Goal: Information Seeking & Learning: Learn about a topic

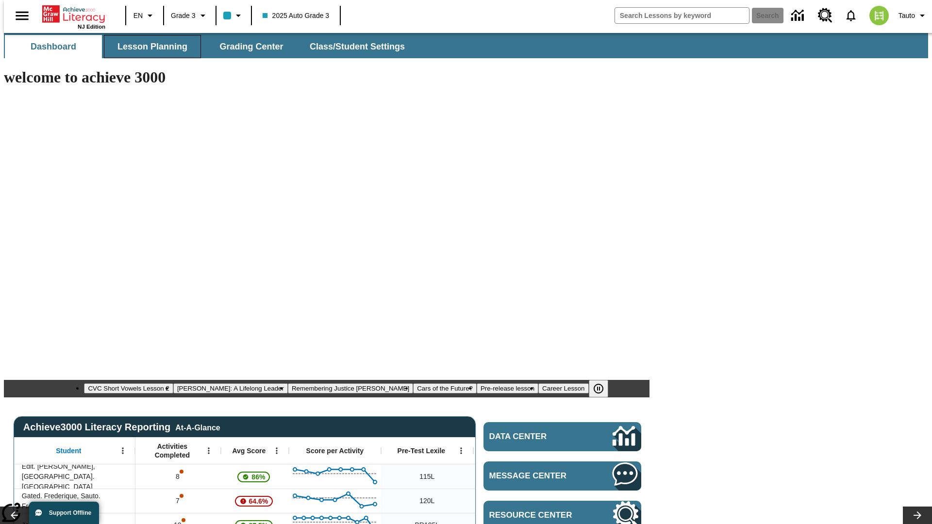
click at [149, 47] on span "Lesson Planning" at bounding box center [152, 46] width 70 height 11
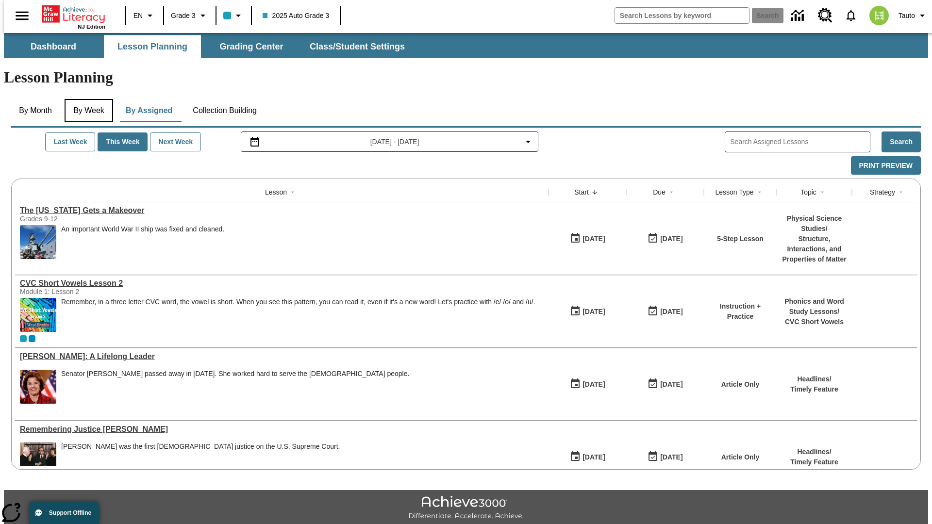
click at [87, 99] on button "By Week" at bounding box center [89, 110] width 49 height 23
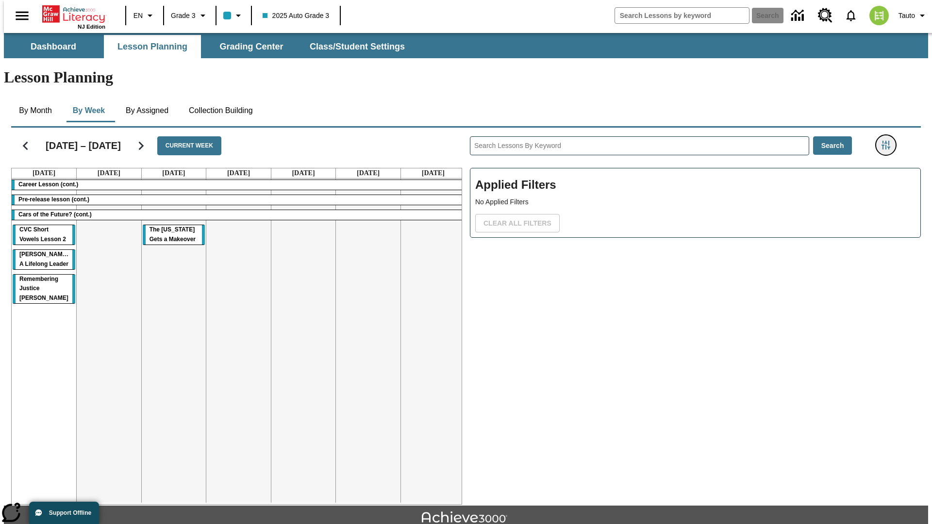
click at [889, 141] on icon "Filters Side menu" at bounding box center [886, 145] width 9 height 9
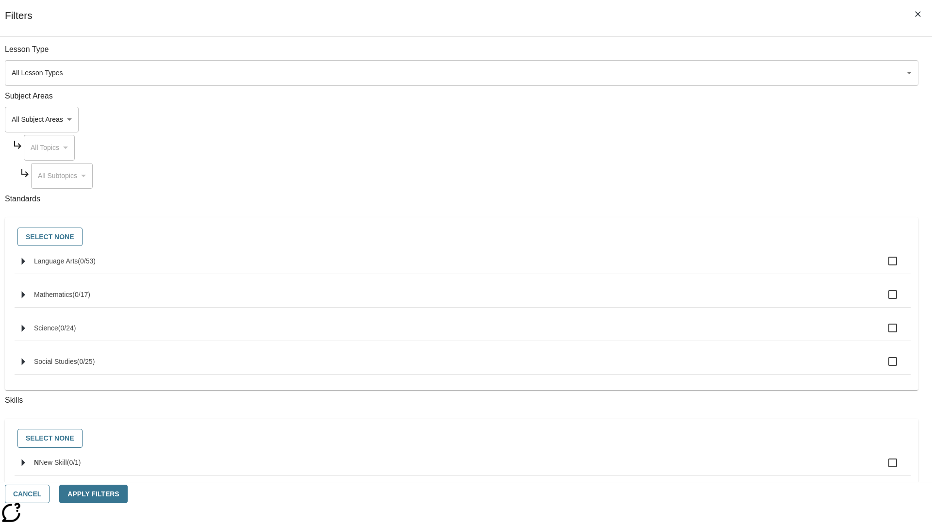
click at [699, 119] on body "Skip to main content NJ Edition EN Grade 3 2025 Auto Grade 3 Search 0 Tauto Das…" at bounding box center [466, 300] width 924 height 535
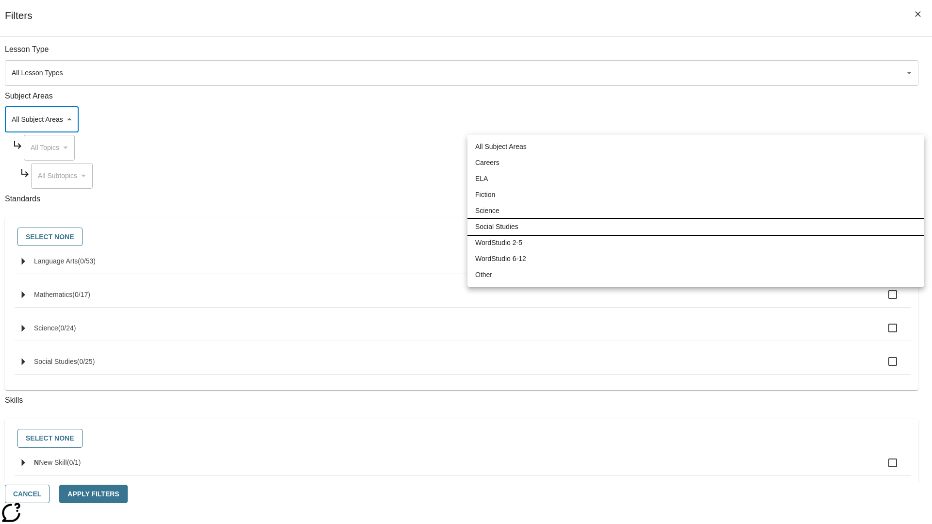
click at [696, 227] on li "Social Studies" at bounding box center [695, 227] width 457 height 16
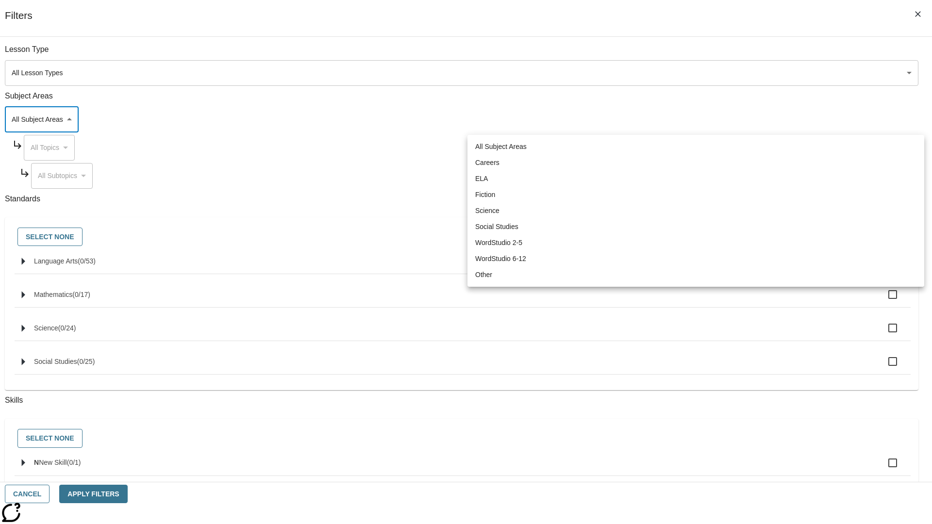
type input "3"
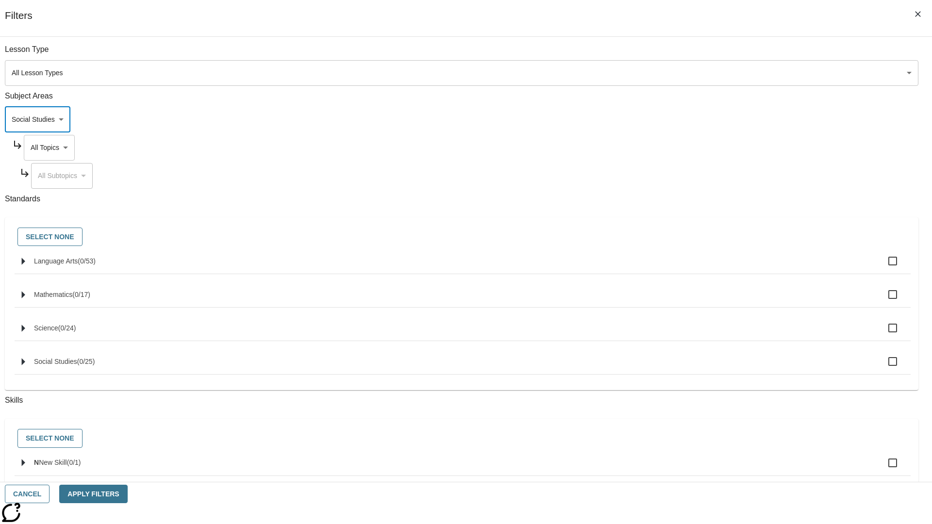
scroll to position [93, 0]
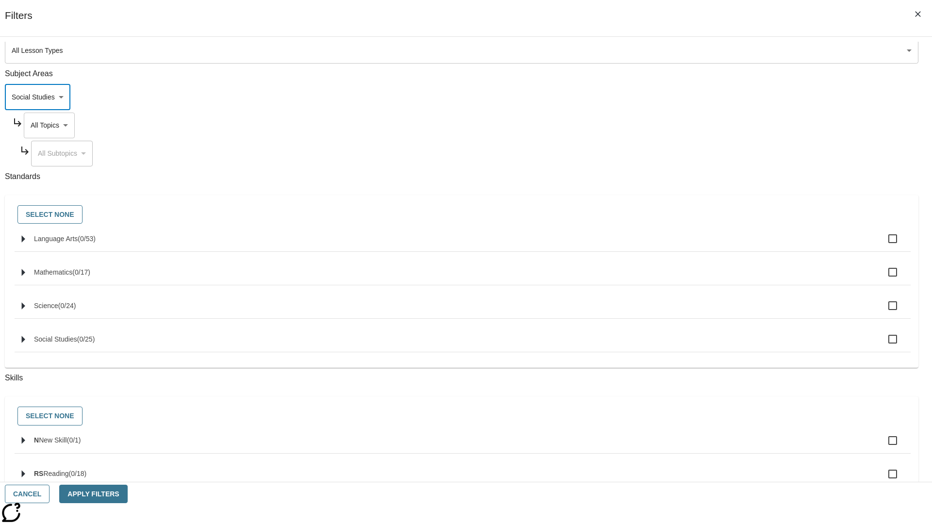
click at [708, 54] on body "Skip to main content NJ Edition EN Grade 3 2025 Auto Grade 3 Search 0 Tauto Das…" at bounding box center [466, 300] width 924 height 535
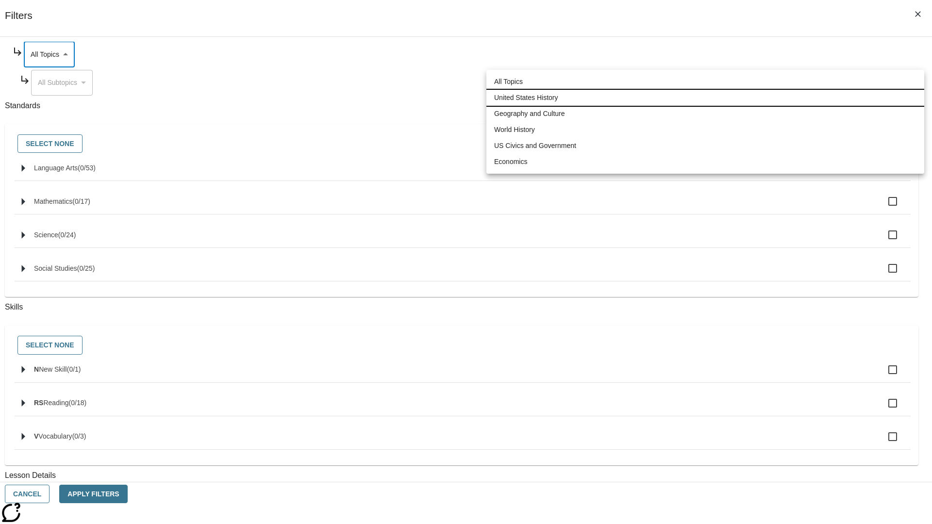
click at [705, 98] on li "United States History" at bounding box center [705, 98] width 438 height 16
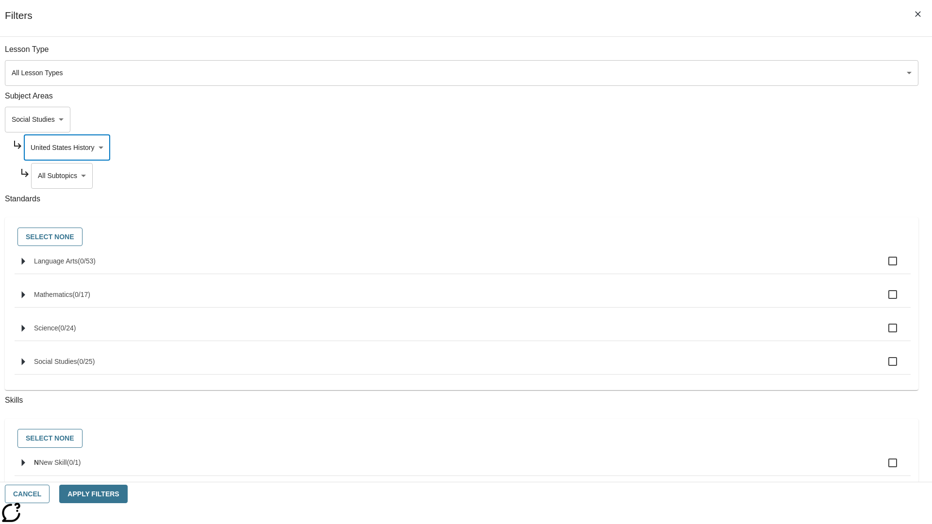
scroll to position [121, 0]
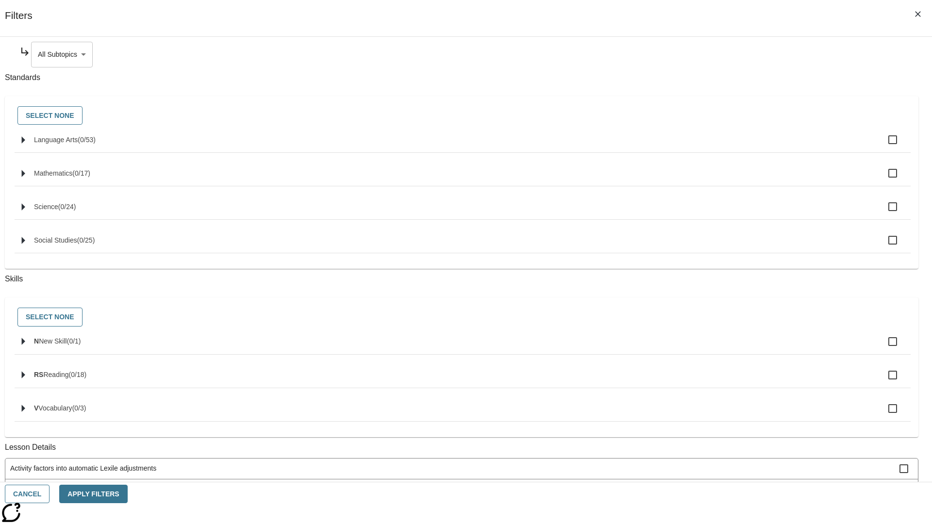
click at [712, 54] on body "Skip to main content NJ Edition EN Grade 3 2025 Auto Grade 3 Search 0 Tauto Das…" at bounding box center [466, 300] width 924 height 535
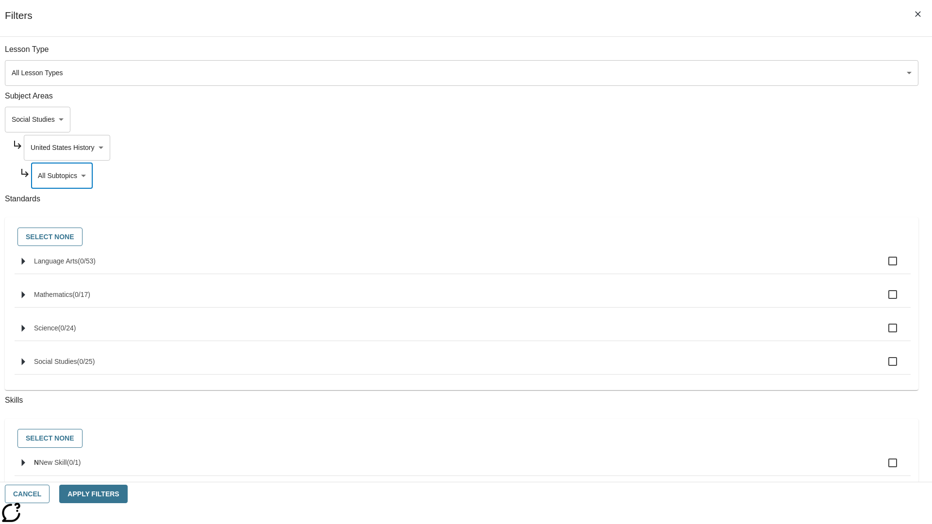
scroll to position [93, 0]
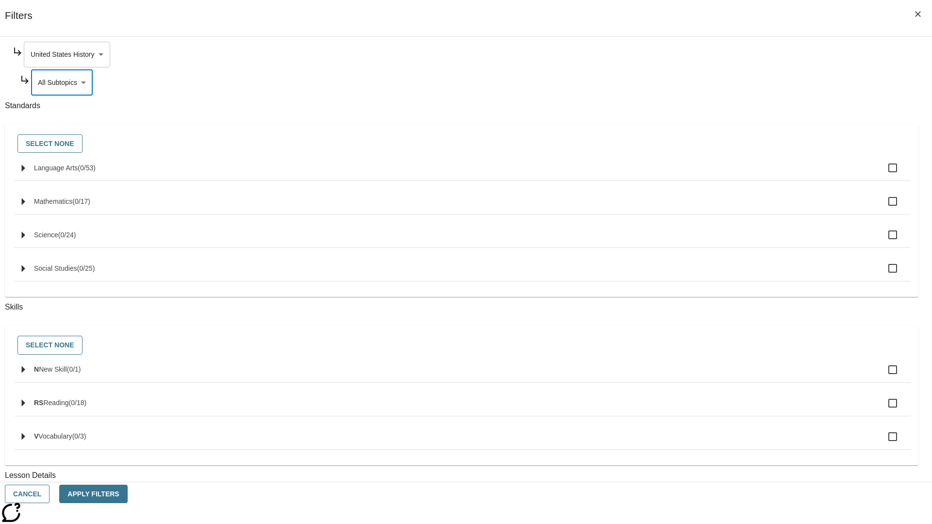
click at [708, 54] on body "Skip to main content NJ Edition EN Grade 3 2025 Auto Grade 3 Search 0 Tauto Das…" at bounding box center [466, 300] width 924 height 535
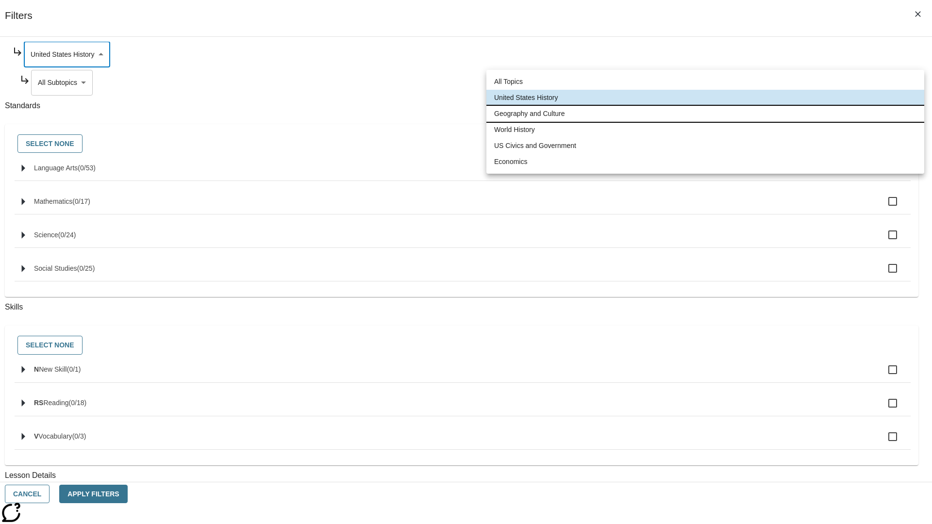
click at [705, 114] on li "Geography and Culture" at bounding box center [705, 114] width 438 height 16
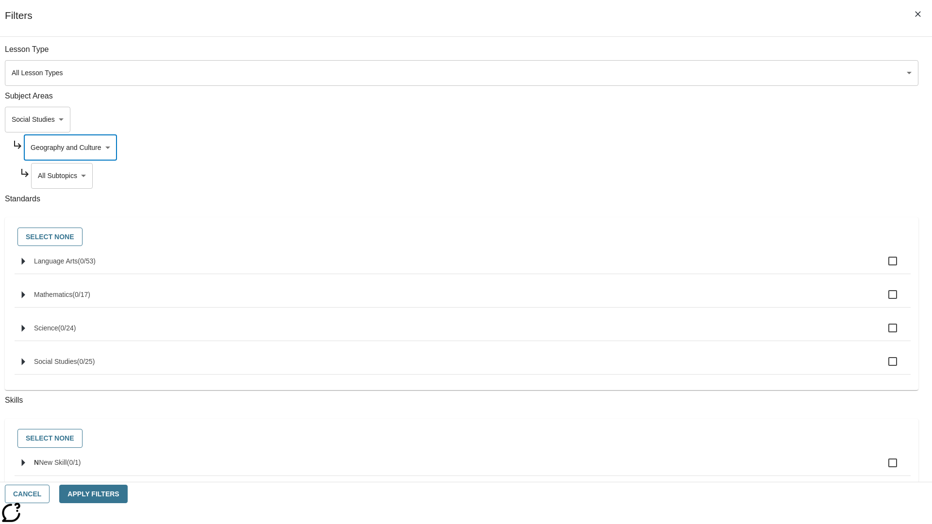
scroll to position [121, 0]
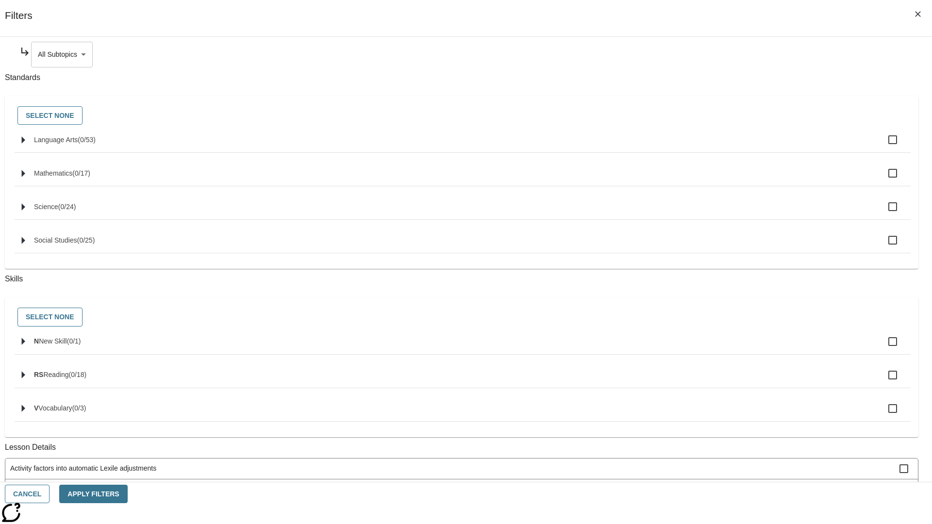
click at [712, 54] on body "Skip to main content NJ Edition EN Grade 3 2025 Auto Grade 3 Search 0 Tauto Das…" at bounding box center [466, 300] width 924 height 535
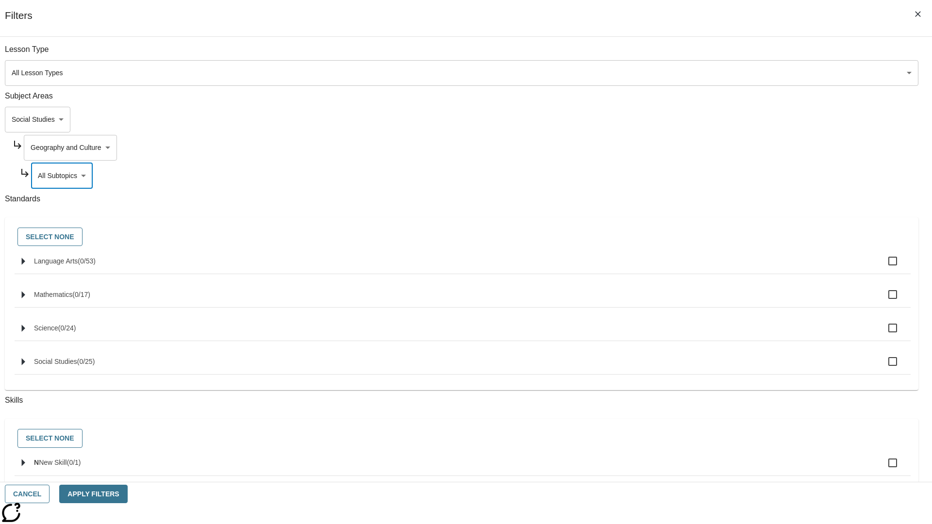
scroll to position [93, 0]
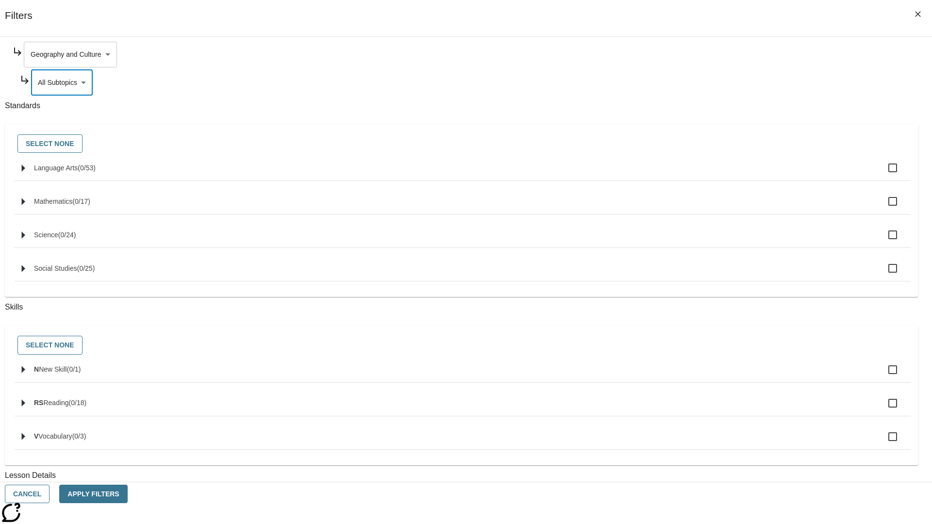
click at [708, 54] on body "Skip to main content NJ Edition EN Grade 3 2025 Auto Grade 3 Search 0 Tauto Das…" at bounding box center [466, 300] width 924 height 535
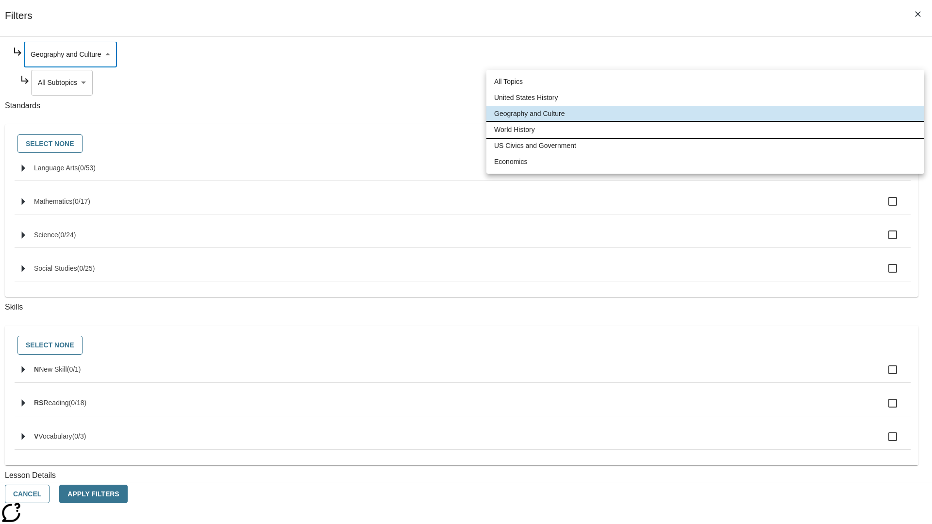
click at [705, 130] on li "World History" at bounding box center [705, 130] width 438 height 16
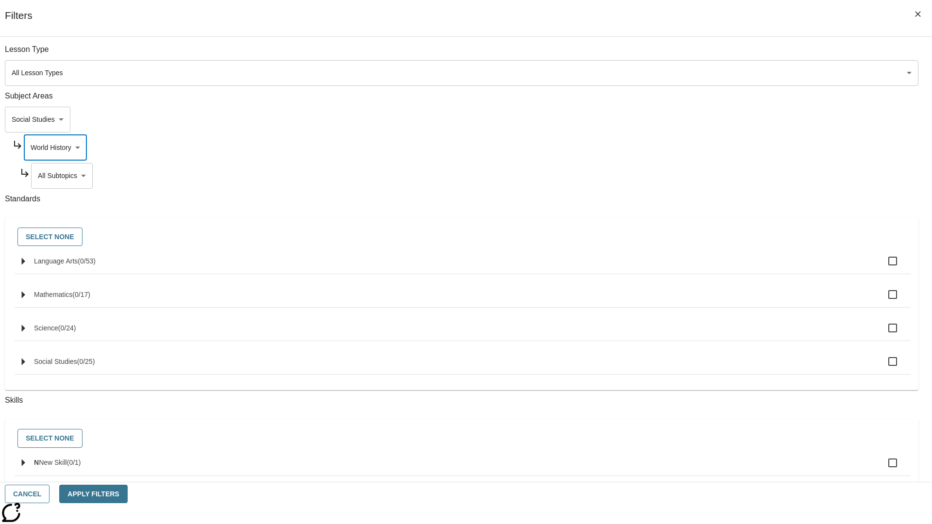
click at [712, 54] on body "Skip to main content NJ Edition EN Grade 3 2025 Auto Grade 3 Search 0 Tauto Das…" at bounding box center [466, 300] width 924 height 535
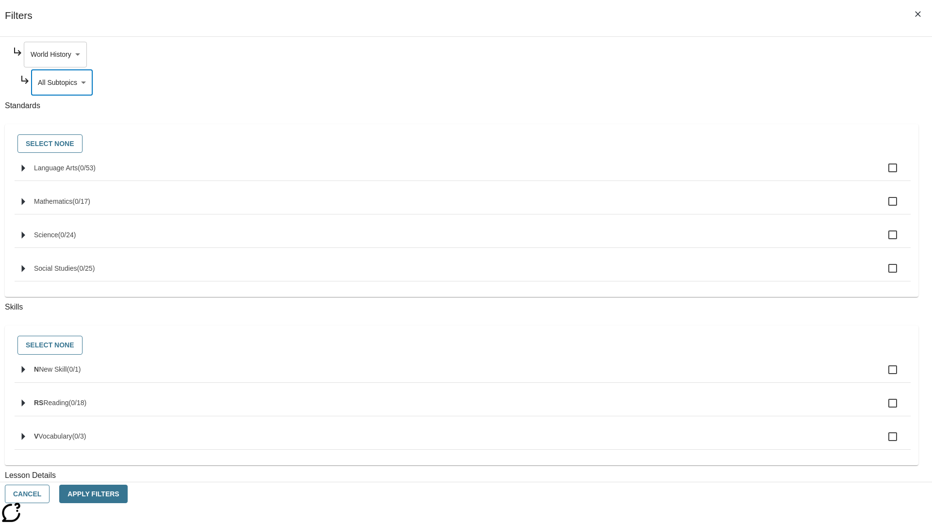
click at [708, 54] on body "Skip to main content NJ Edition EN Grade 3 2025 Auto Grade 3 Search 0 Tauto Das…" at bounding box center [466, 300] width 924 height 535
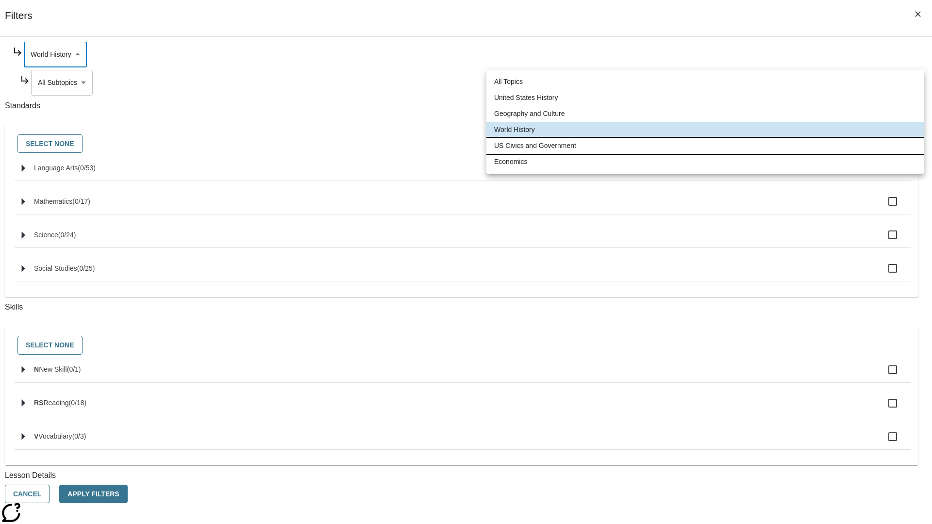
click at [705, 146] on li "US Civics and Government" at bounding box center [705, 146] width 438 height 16
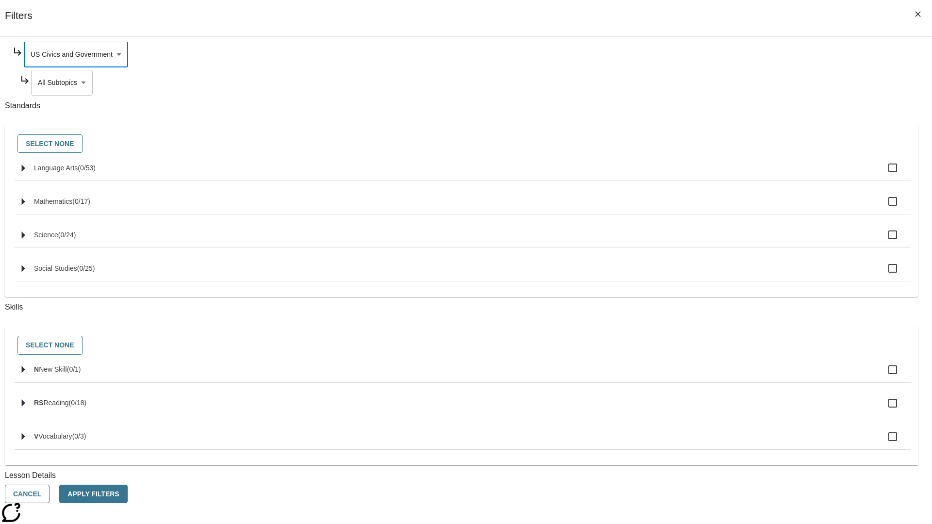
scroll to position [0, 0]
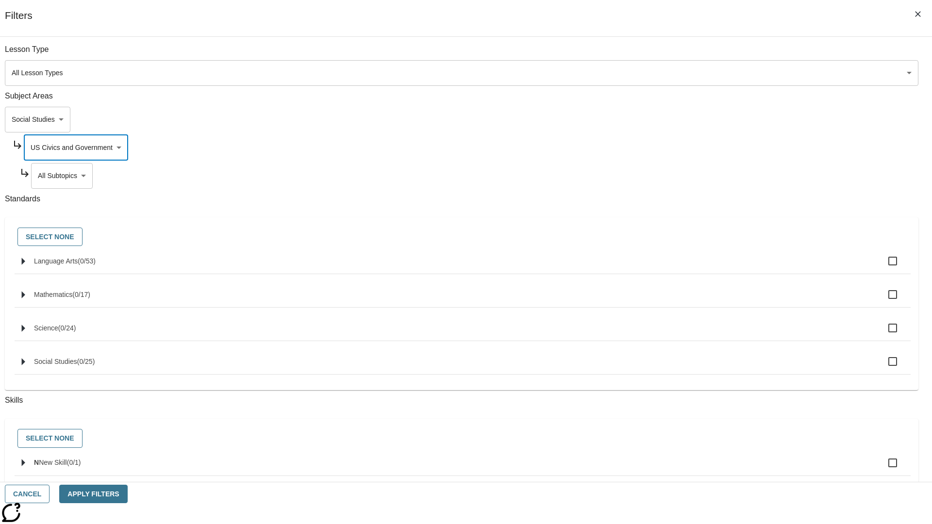
click at [712, 54] on body "Skip to main content NJ Edition EN Grade 3 2025 Auto Grade 3 Search 0 Tauto Das…" at bounding box center [466, 300] width 924 height 535
click at [708, 54] on body "Skip to main content NJ Edition EN Grade 3 2025 Auto Grade 3 Search 0 Tauto Das…" at bounding box center [466, 300] width 924 height 535
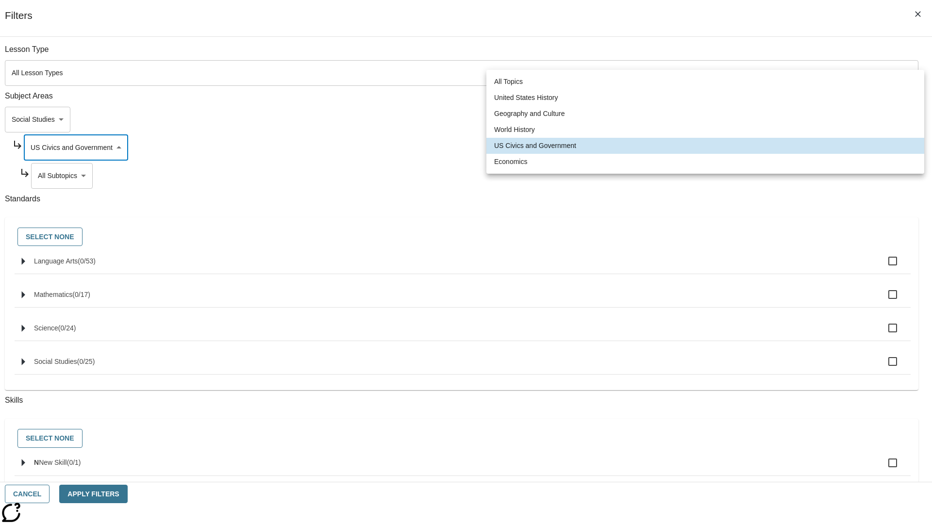
scroll to position [93, 0]
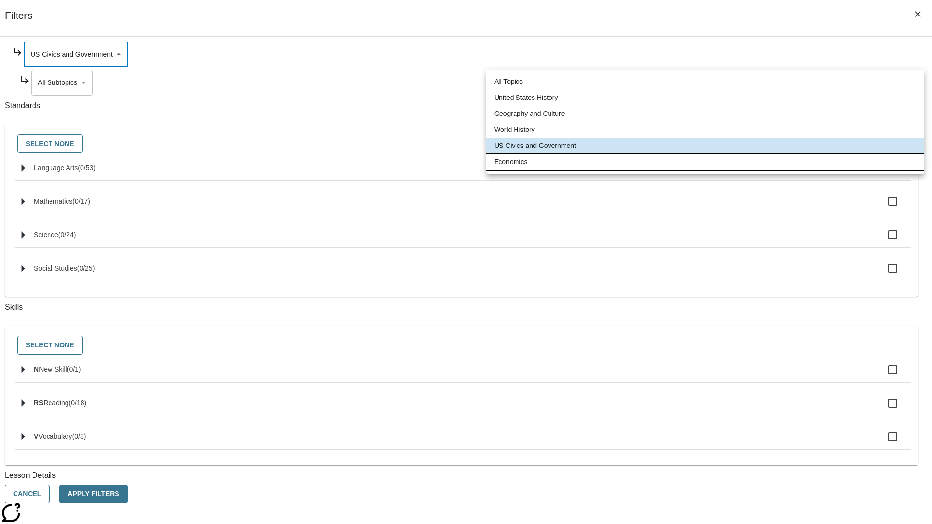
click at [705, 162] on li "Economics" at bounding box center [705, 162] width 438 height 16
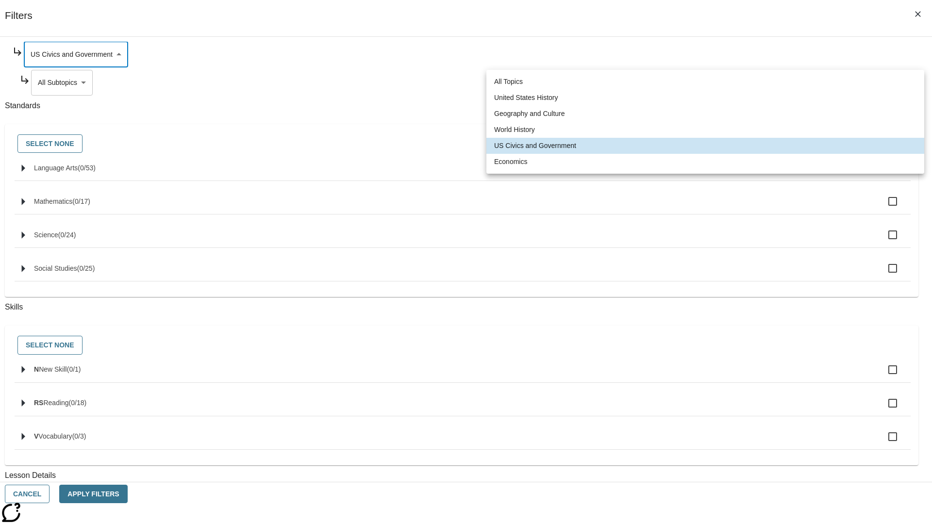
type input "195"
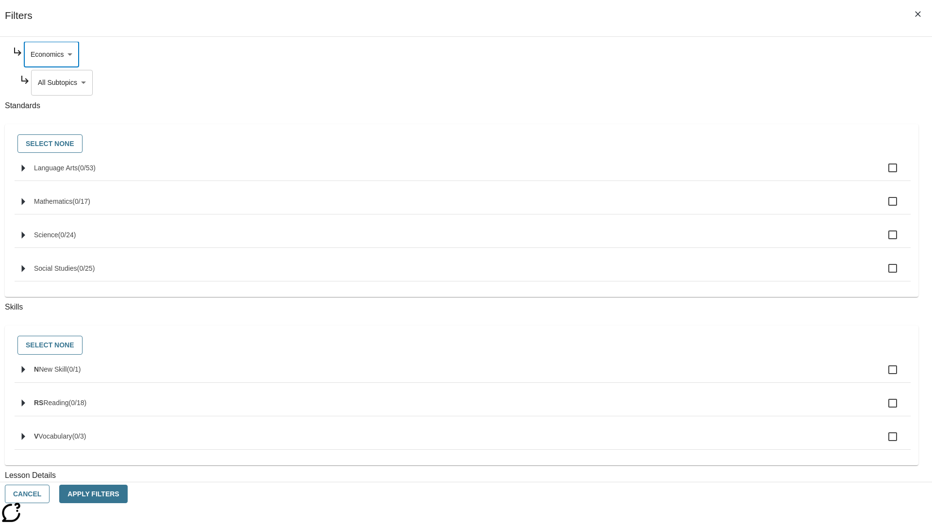
scroll to position [0, 0]
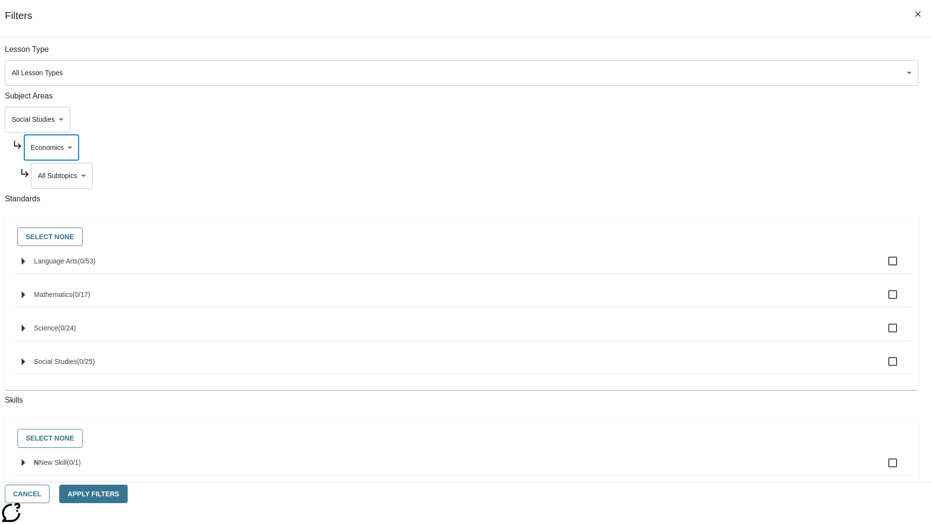
click at [712, 54] on body "Skip to main content NJ Edition EN Grade 3 2025 Auto Grade 3 Search 0 Tauto Das…" at bounding box center [466, 300] width 924 height 535
click at [699, 54] on body "Skip to main content NJ Edition EN Grade 3 2025 Auto Grade 3 Search 0 Tauto Das…" at bounding box center [466, 300] width 924 height 535
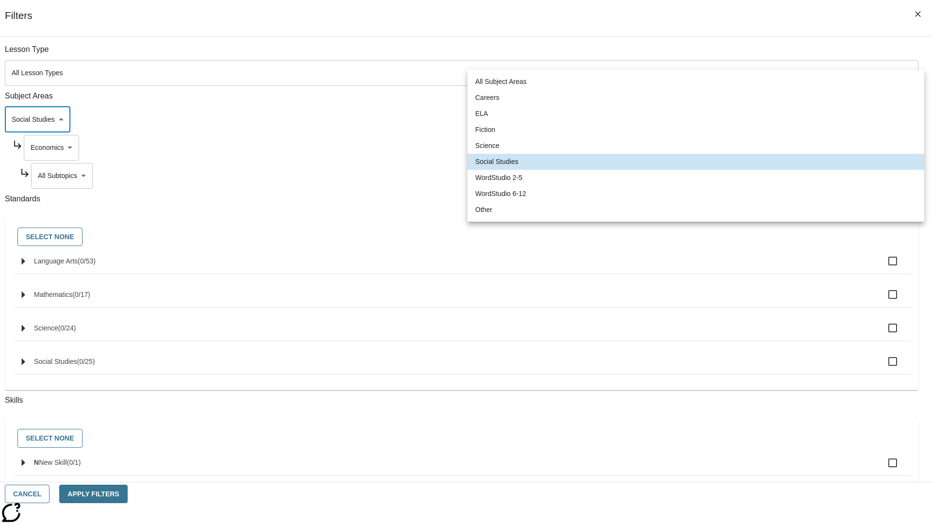
scroll to position [65, 0]
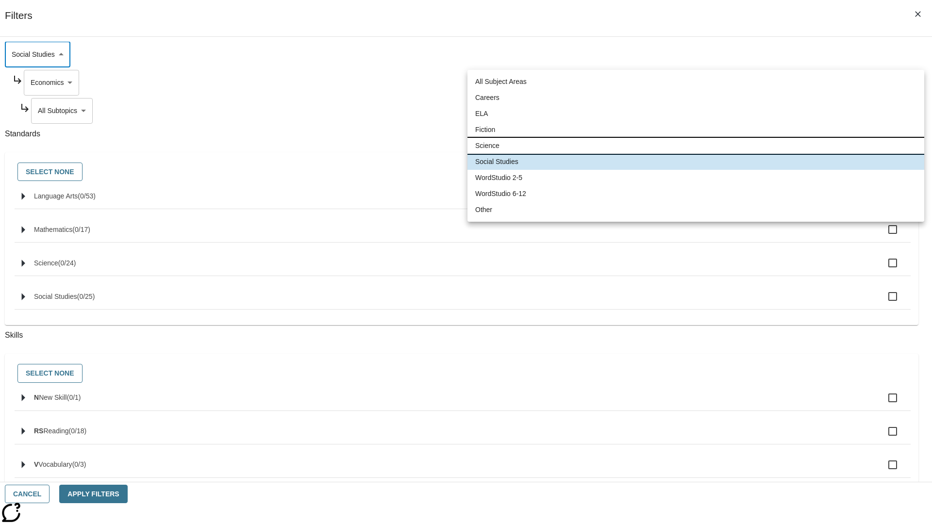
click at [696, 146] on li "Science" at bounding box center [695, 146] width 457 height 16
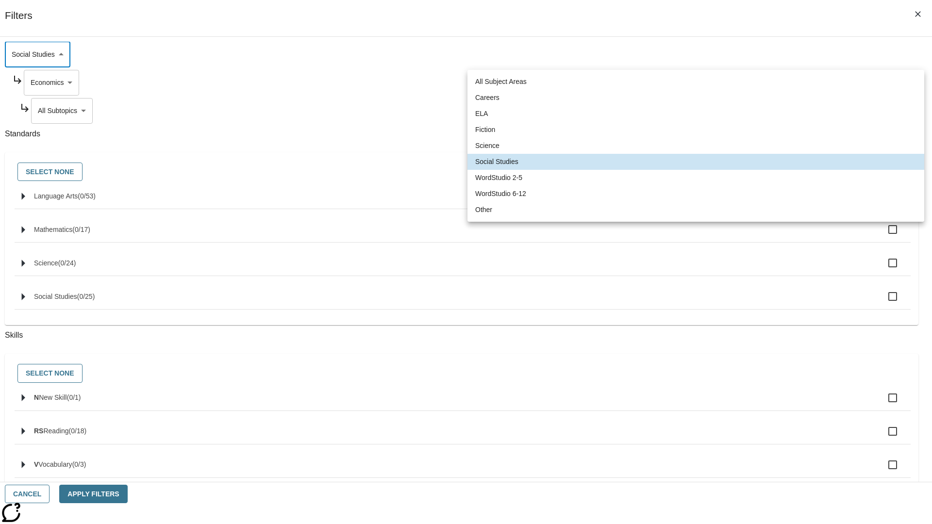
type input "2"
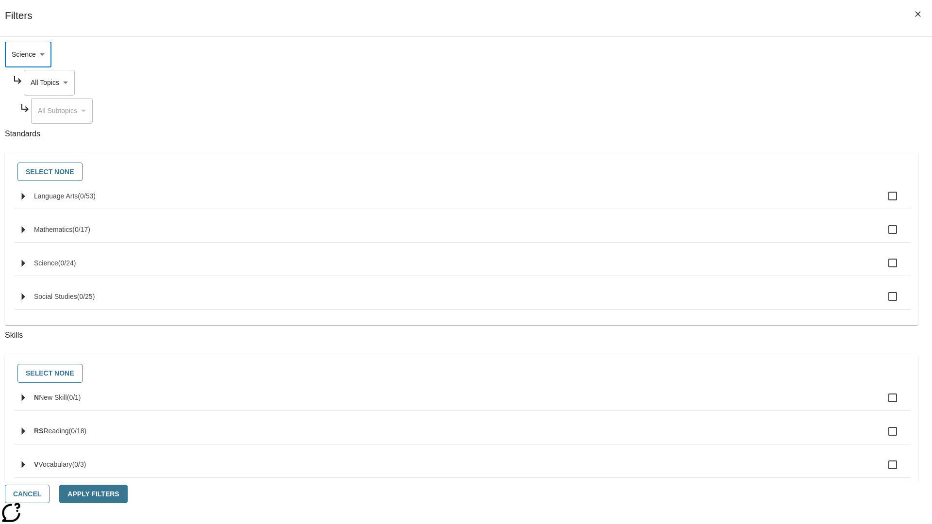
scroll to position [0, 0]
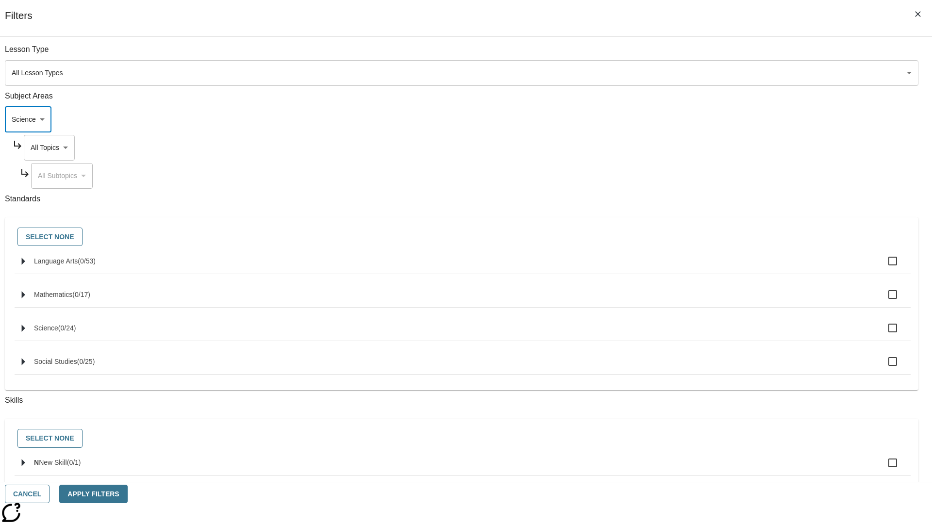
click at [708, 54] on body "Skip to main content NJ Edition EN Grade 3 2025 Auto Grade 3 Search 0 Tauto Das…" at bounding box center [466, 300] width 924 height 535
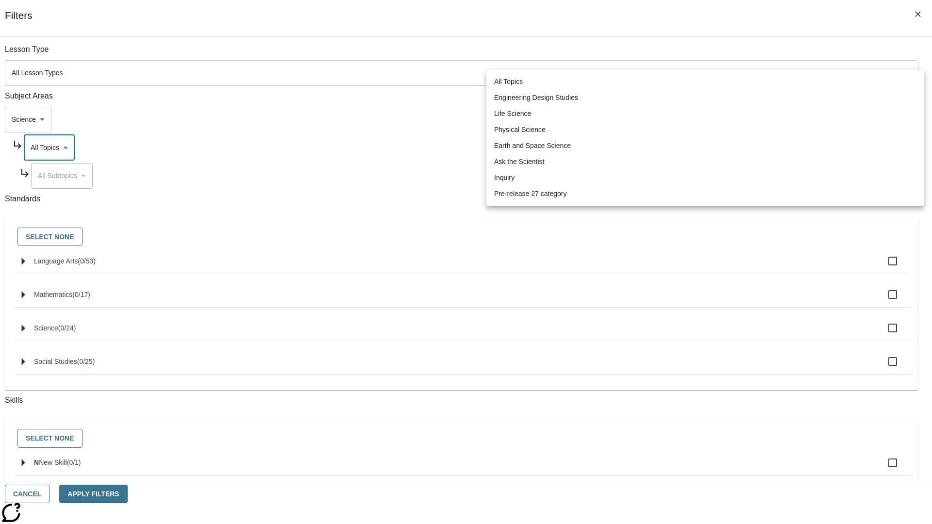
scroll to position [93, 0]
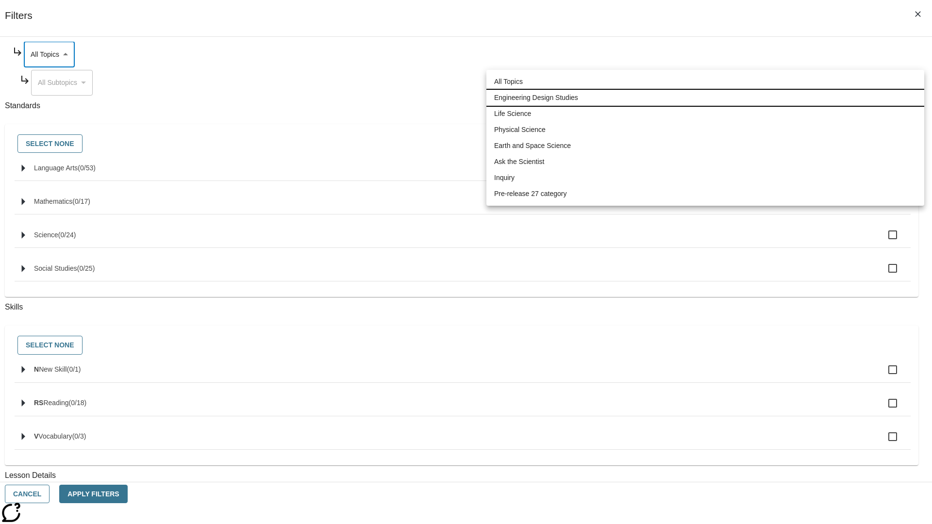
click at [705, 98] on li "Engineering Design Studies" at bounding box center [705, 98] width 438 height 16
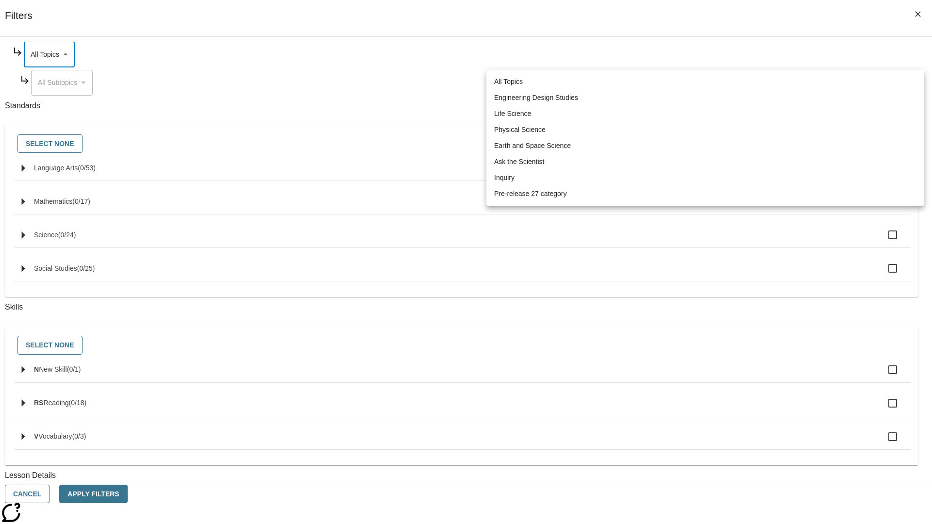
type input "187"
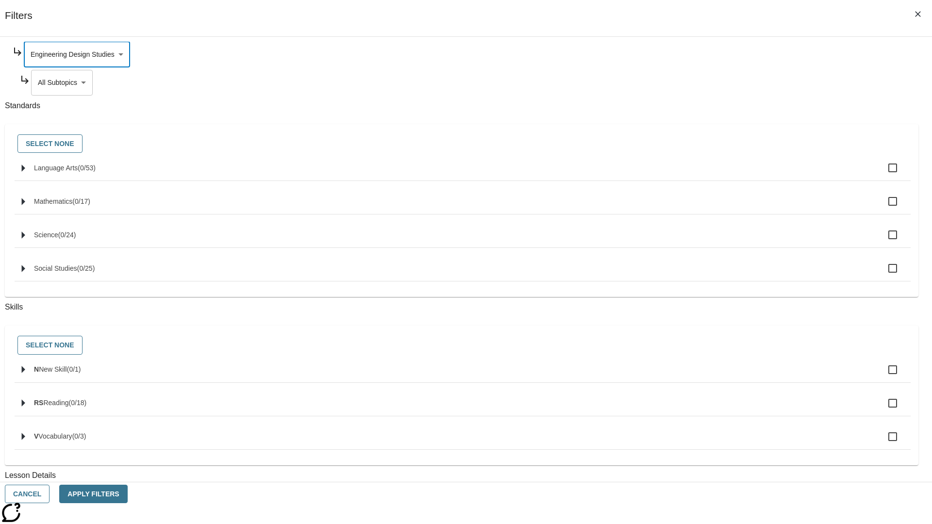
scroll to position [0, 0]
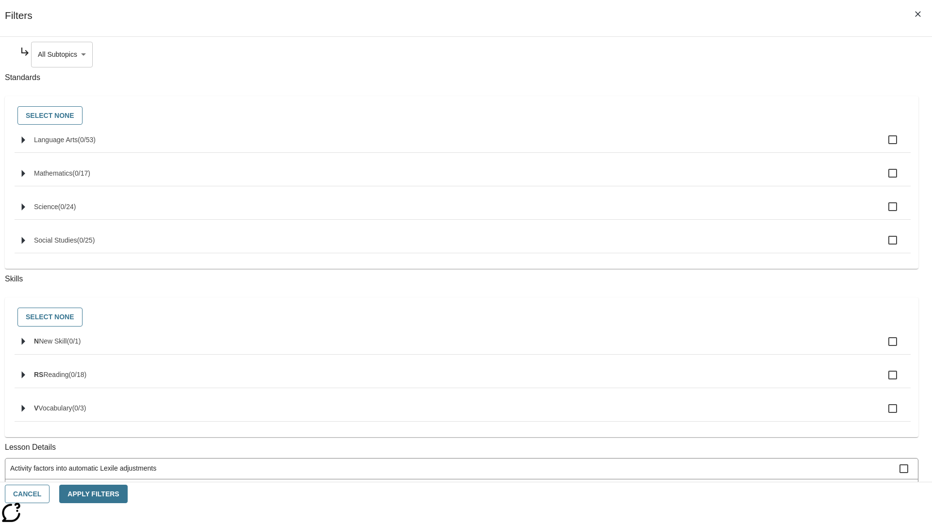
click at [712, 54] on body "Skip to main content NJ Edition EN Grade 3 2025 Auto Grade 3 Search 0 Tauto Das…" at bounding box center [466, 300] width 924 height 535
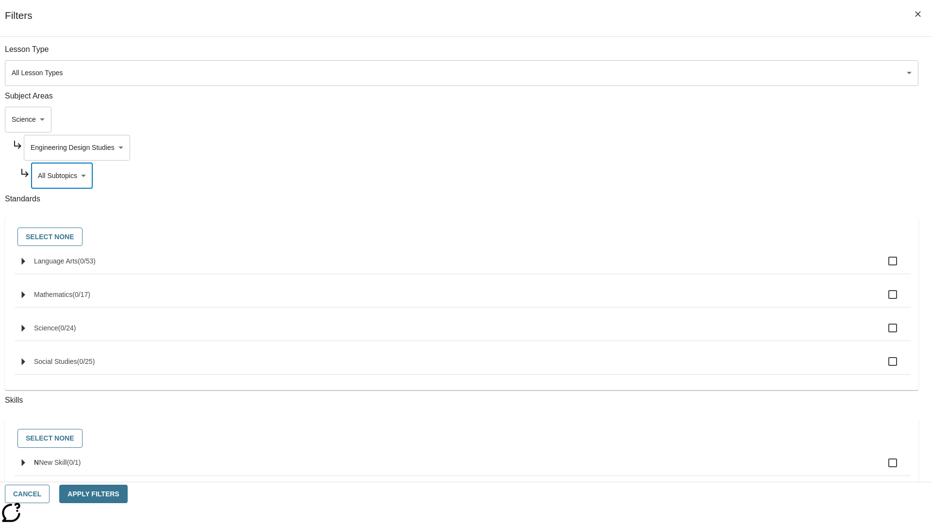
click at [708, 54] on body "Skip to main content NJ Edition EN Grade 3 2025 Auto Grade 3 Search 0 Tauto Das…" at bounding box center [466, 300] width 924 height 535
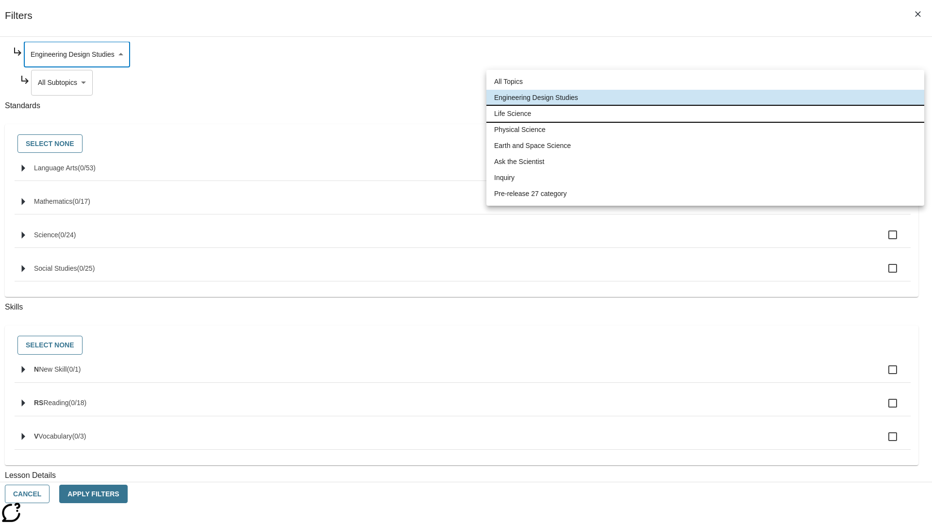
click at [705, 114] on li "Life Science" at bounding box center [705, 114] width 438 height 16
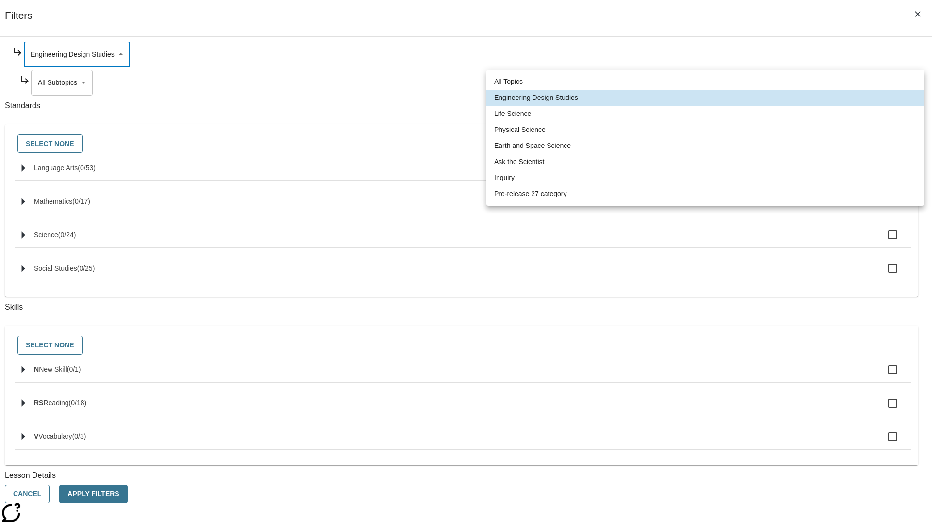
type input "189"
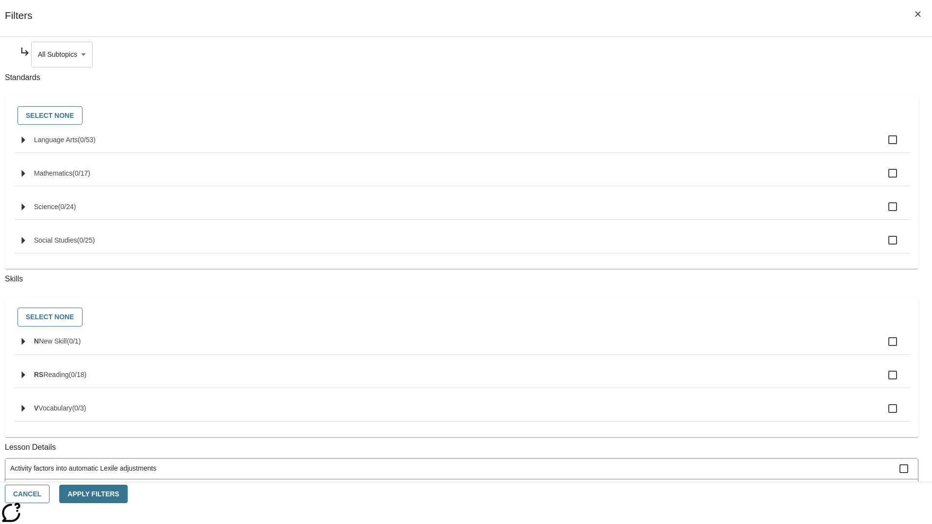
click at [712, 54] on body "Skip to main content NJ Edition EN Grade 3 2025 Auto Grade 3 Search 0 Tauto Das…" at bounding box center [466, 300] width 924 height 535
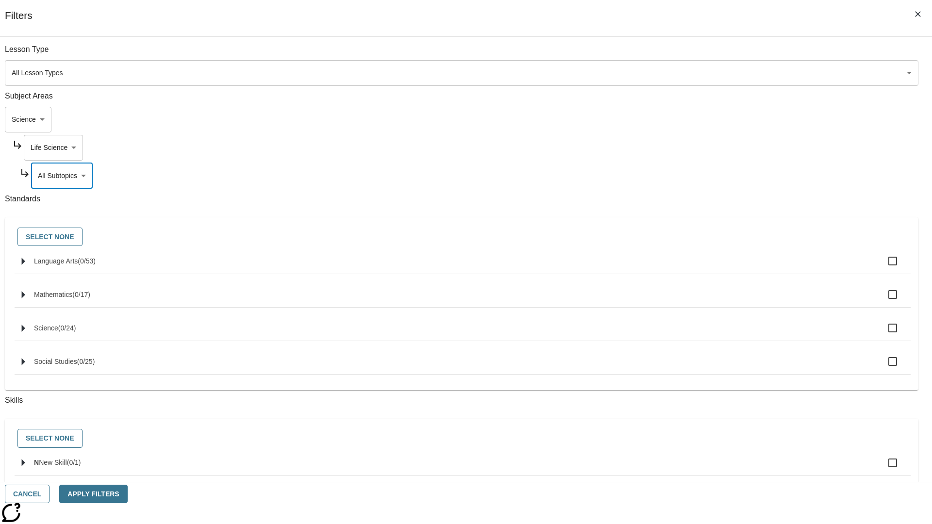
scroll to position [0, 0]
click at [708, 54] on body "Skip to main content NJ Edition EN Grade 3 2025 Auto Grade 3 Search 0 Tauto Das…" at bounding box center [466, 300] width 924 height 535
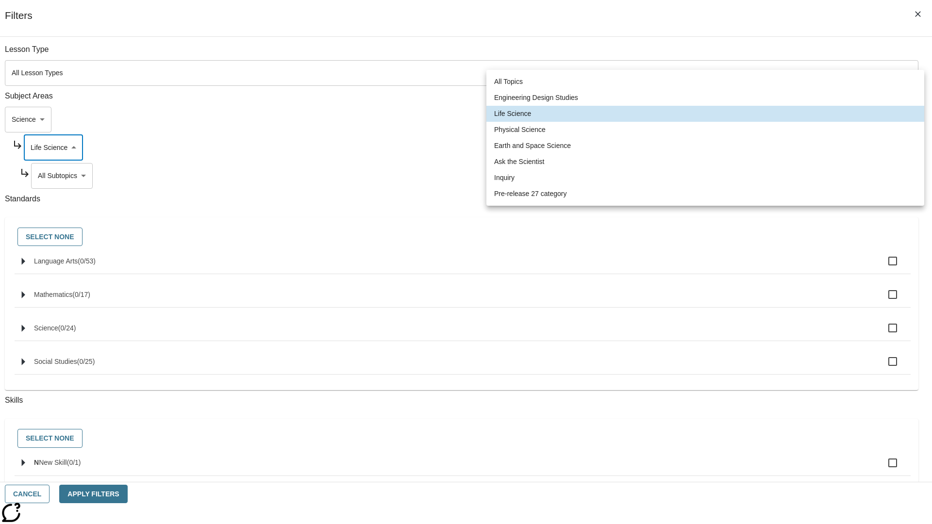
scroll to position [93, 0]
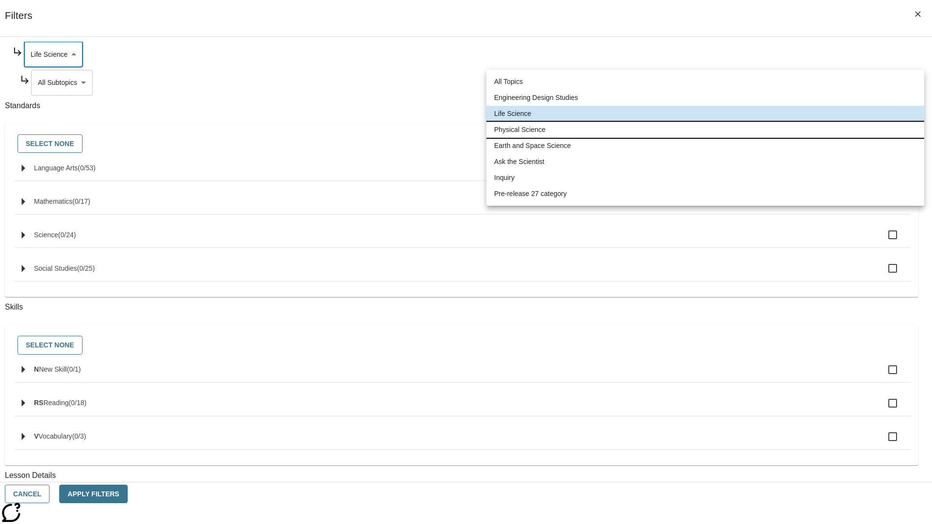
click at [705, 130] on li "Physical Science" at bounding box center [705, 130] width 438 height 16
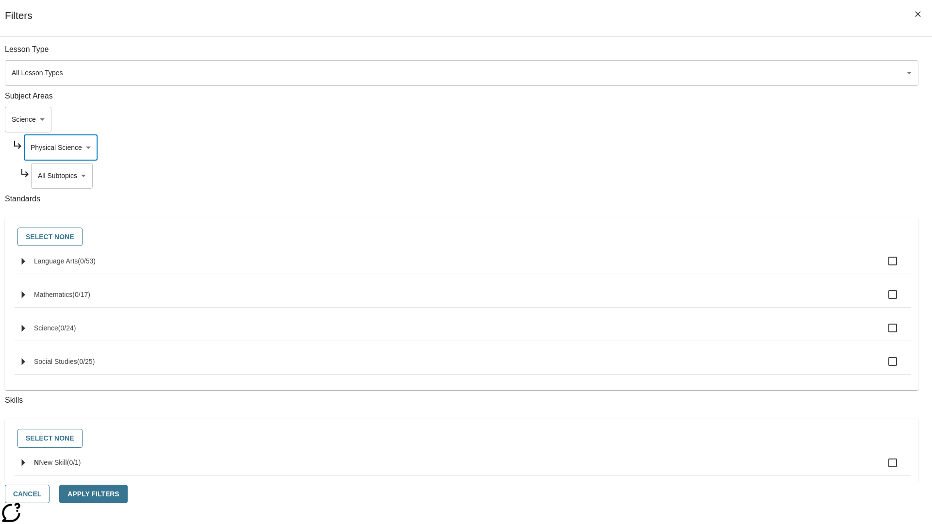
scroll to position [121, 0]
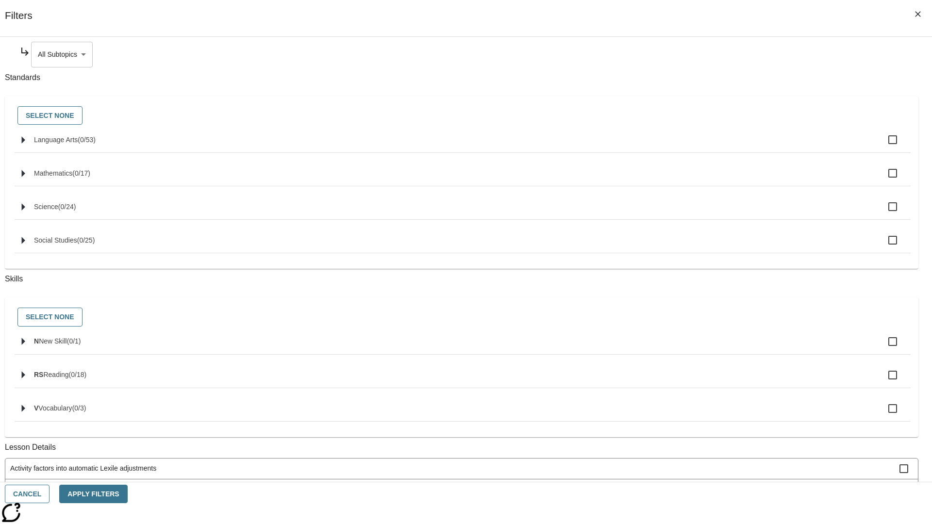
click at [712, 54] on body "Skip to main content NJ Edition EN Grade 3 2025 Auto Grade 3 Search 0 Tauto Das…" at bounding box center [466, 300] width 924 height 535
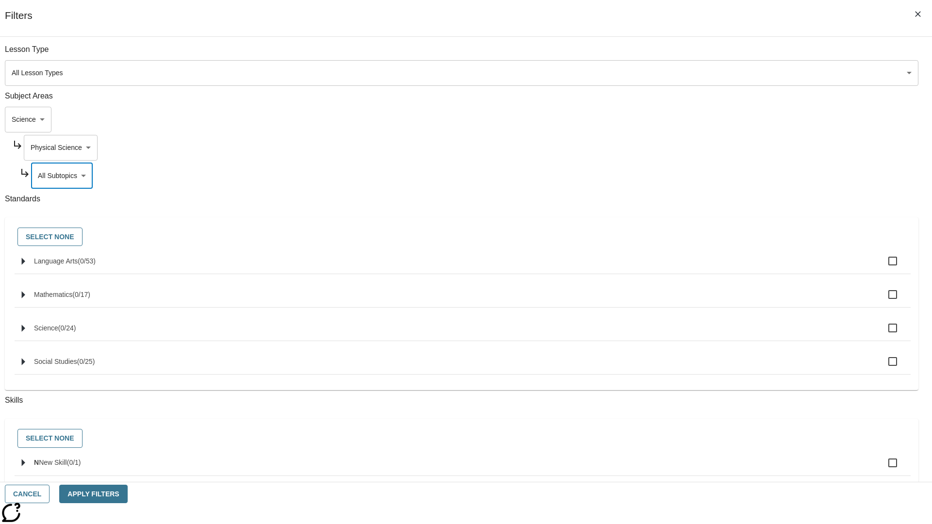
scroll to position [0, 0]
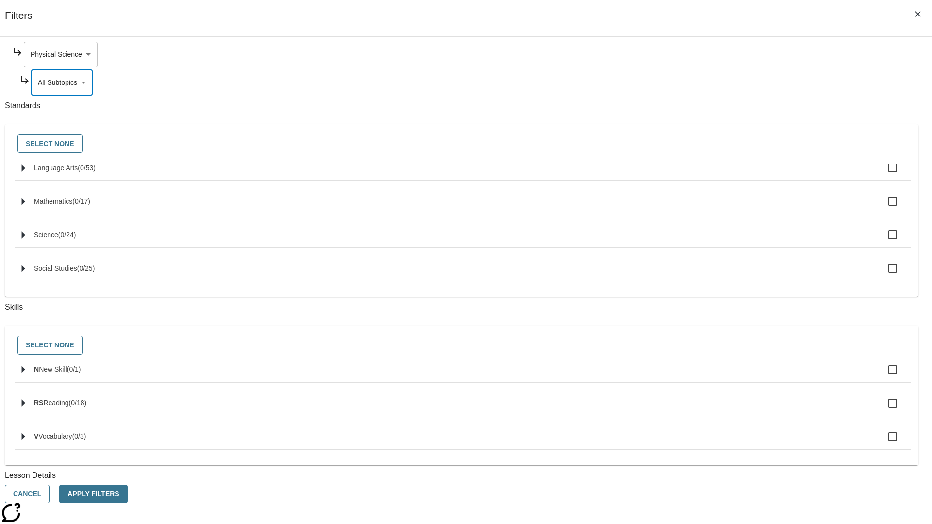
click at [708, 54] on body "Skip to main content NJ Edition EN Grade 3 2025 Auto Grade 3 Search 0 Tauto Das…" at bounding box center [466, 300] width 924 height 535
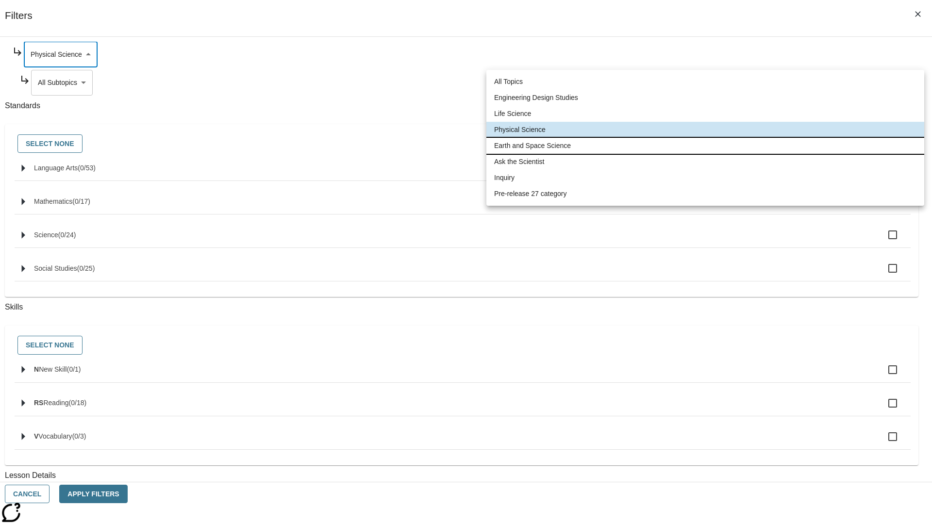
click at [705, 146] on li "Earth and Space Science" at bounding box center [705, 146] width 438 height 16
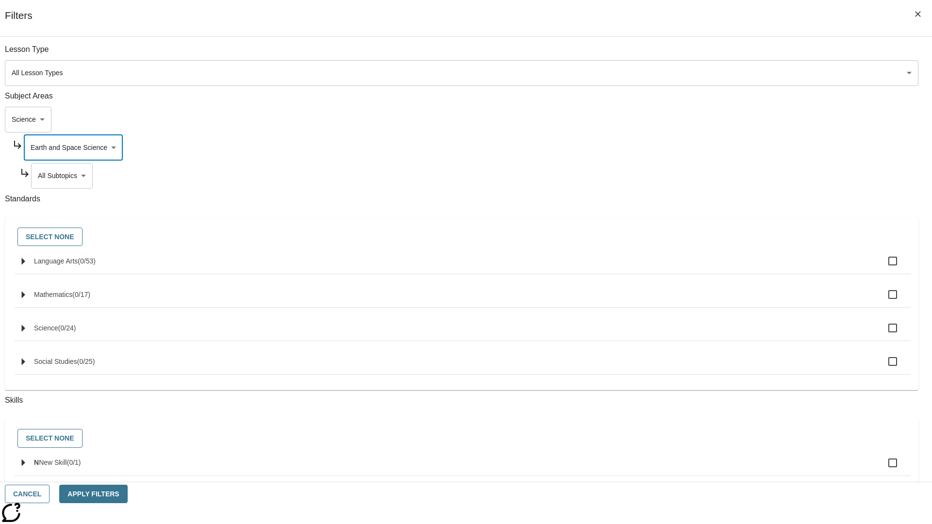
click at [712, 54] on body "Skip to main content NJ Edition EN Grade 3 2025 Auto Grade 3 Search 0 Tauto Das…" at bounding box center [466, 300] width 924 height 535
click at [708, 54] on body "Skip to main content NJ Edition EN Grade 3 2025 Auto Grade 3 Search 0 Tauto Das…" at bounding box center [466, 300] width 924 height 535
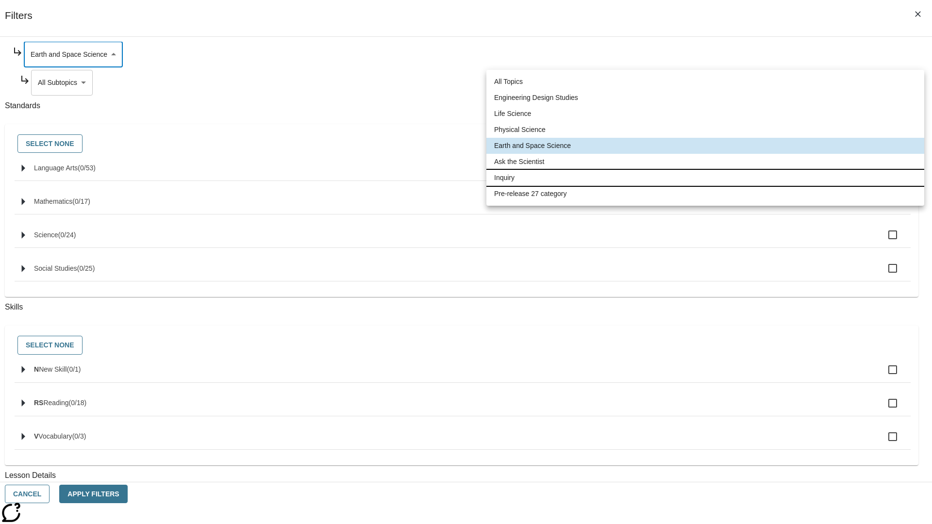
click at [705, 178] on li "Inquiry" at bounding box center [705, 178] width 438 height 16
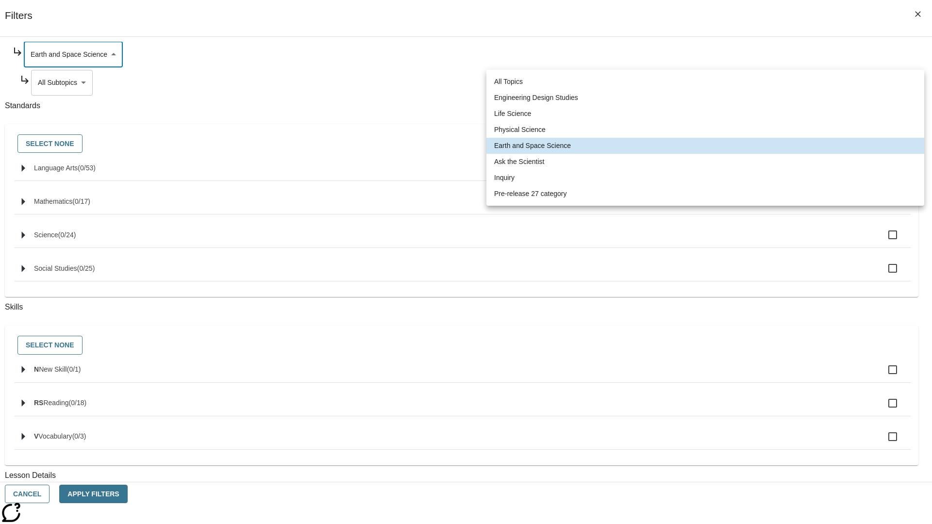
type input "251"
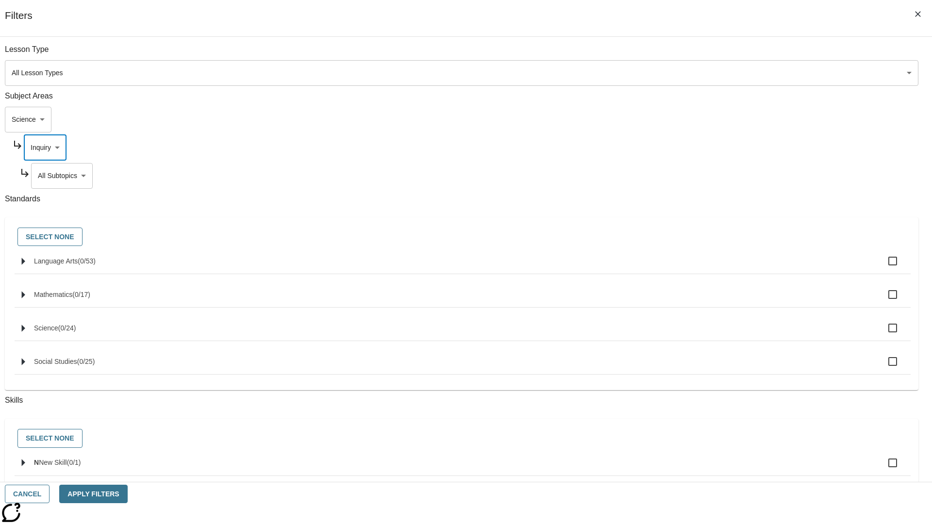
click at [712, 54] on body "Skip to main content NJ Edition EN Grade 3 2025 Auto Grade 3 Search 0 Tauto Das…" at bounding box center [466, 300] width 924 height 535
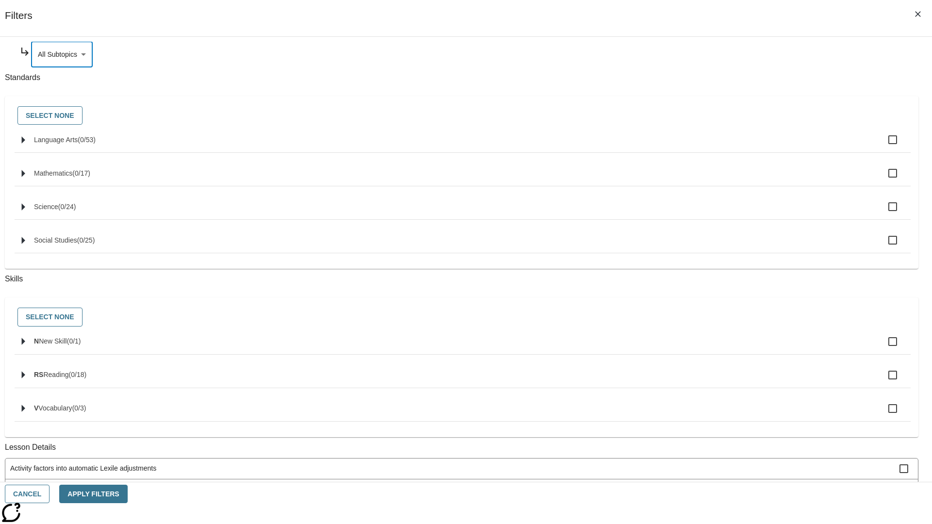
click at [708, 148] on body "Skip to main content NJ Edition EN Grade 3 2025 Auto Grade 3 Search 0 Tauto Das…" at bounding box center [466, 300] width 924 height 535
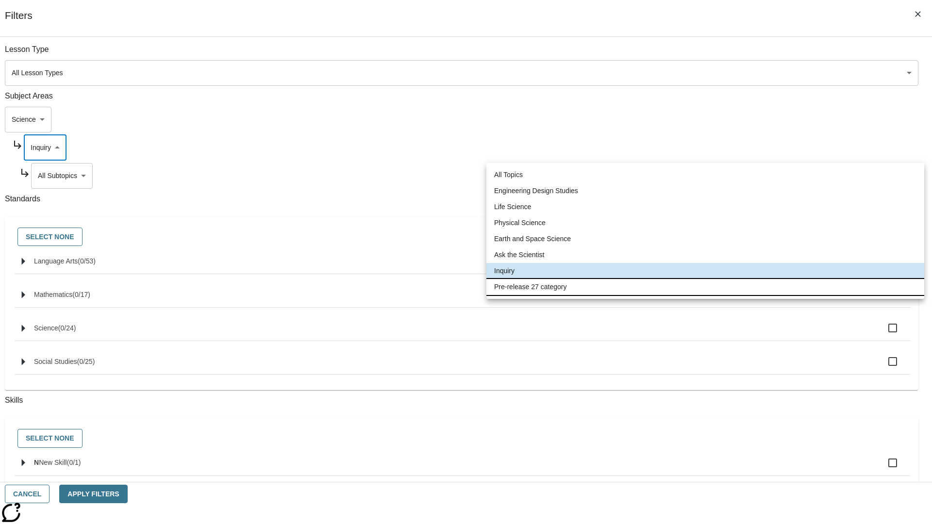
click at [705, 287] on li "Pre-release 27 category" at bounding box center [705, 287] width 438 height 16
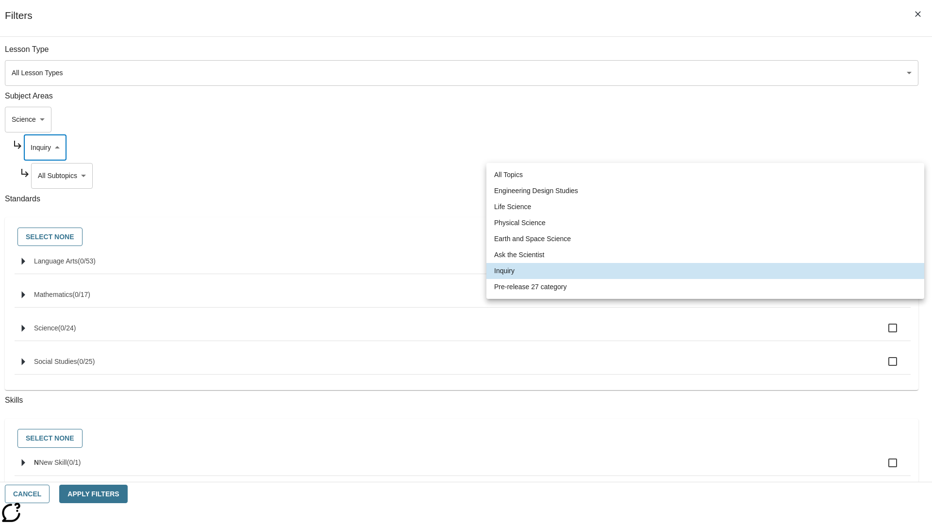
type input "271"
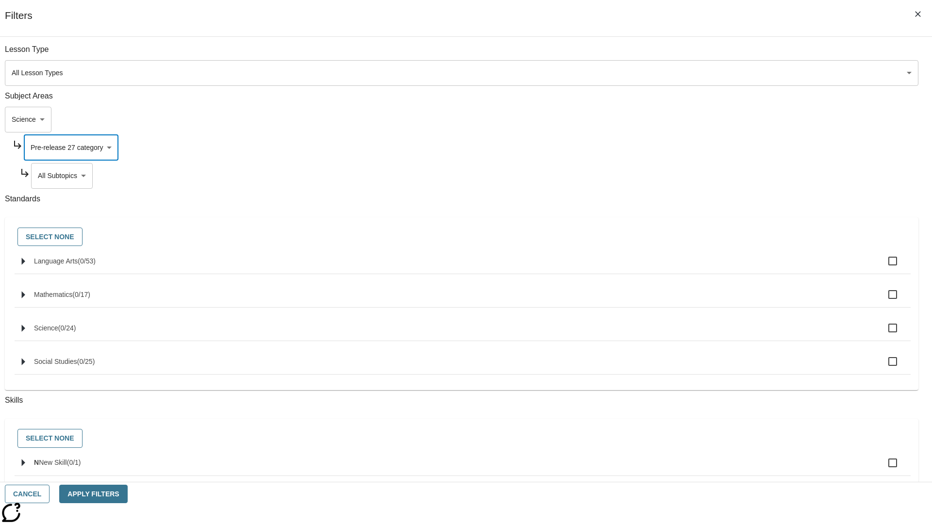
click at [712, 54] on body "Skip to main content NJ Edition EN Grade 3 2025 Auto Grade 3 Search 0 Tauto Das…" at bounding box center [466, 300] width 924 height 535
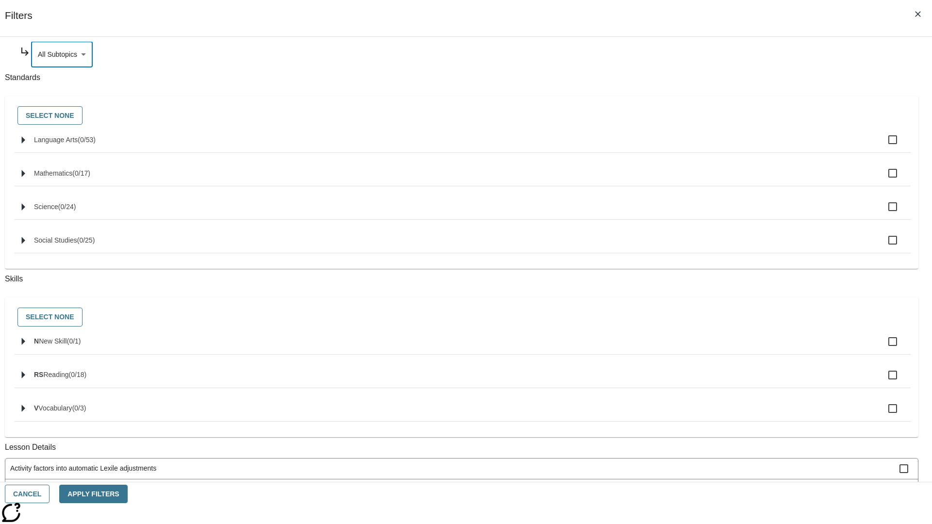
click at [699, 119] on body "Skip to main content NJ Edition EN Grade 3 2025 Auto Grade 3 Search 0 Tauto Das…" at bounding box center [466, 300] width 924 height 535
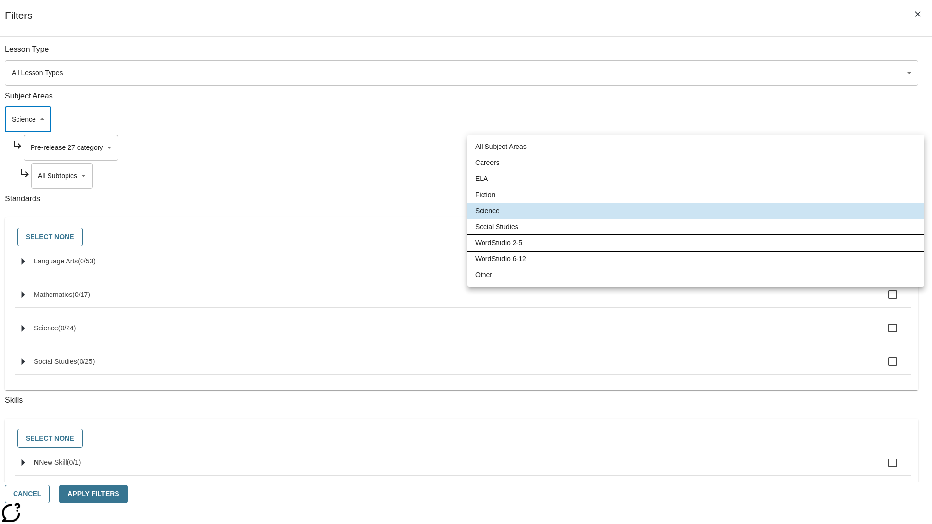
click at [696, 243] on li "WordStudio 2-5" at bounding box center [695, 243] width 457 height 16
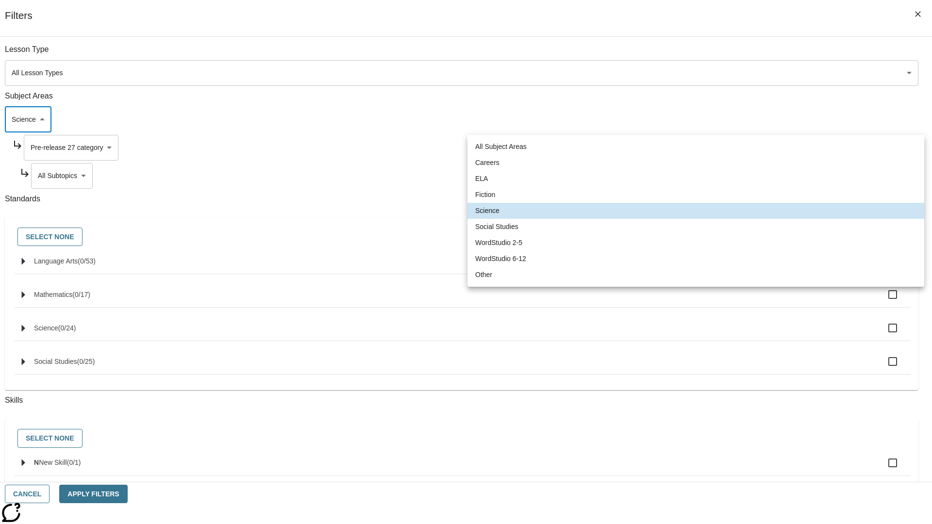
type input "6"
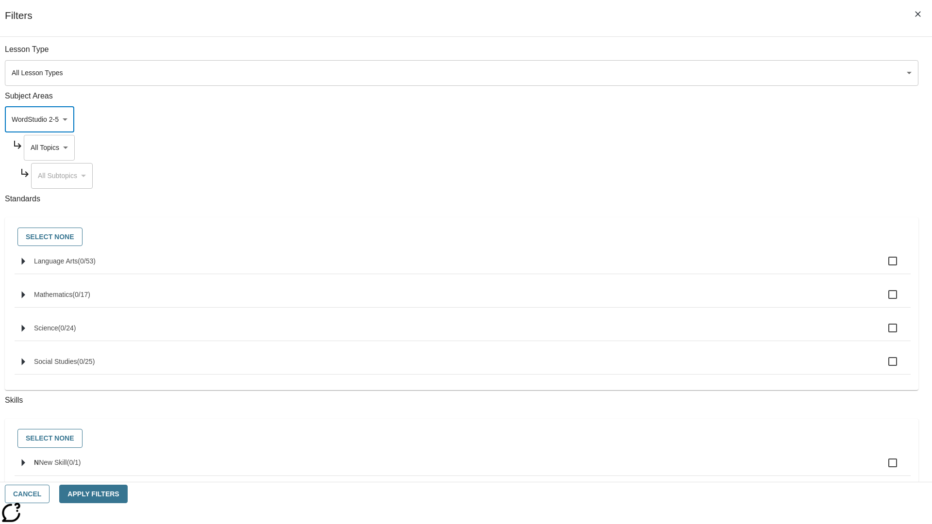
click at [708, 54] on body "Skip to main content NJ Edition EN Grade 3 2025 Auto Grade 3 Search 0 Tauto Das…" at bounding box center [466, 300] width 924 height 535
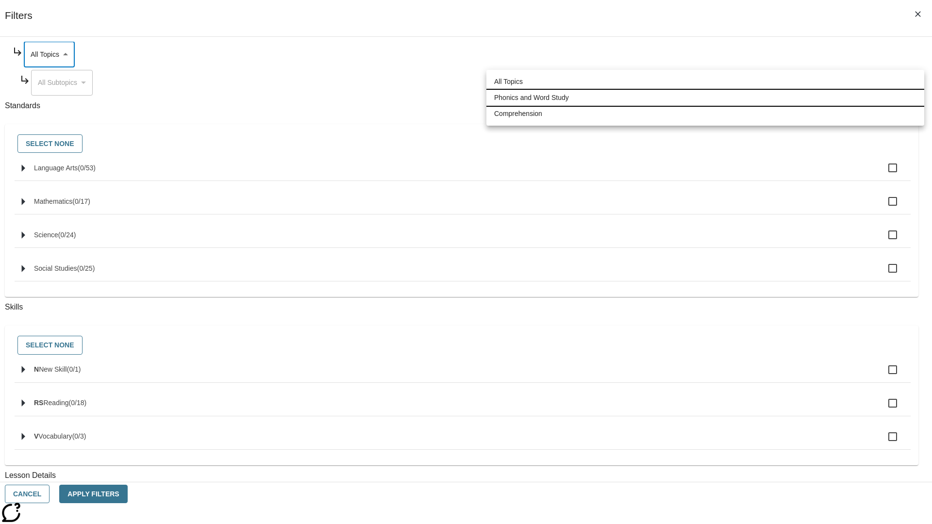
click at [705, 98] on li "Phonics and Word Study" at bounding box center [705, 98] width 438 height 16
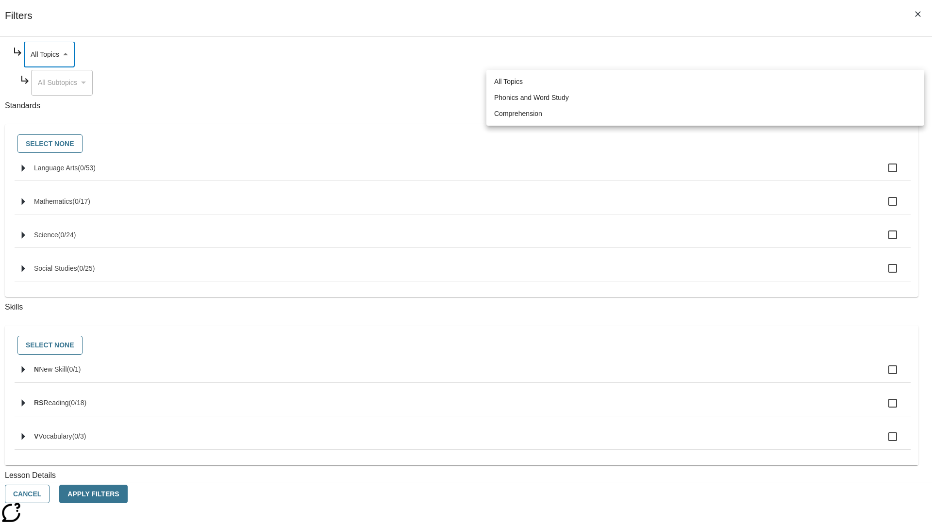
type input "249"
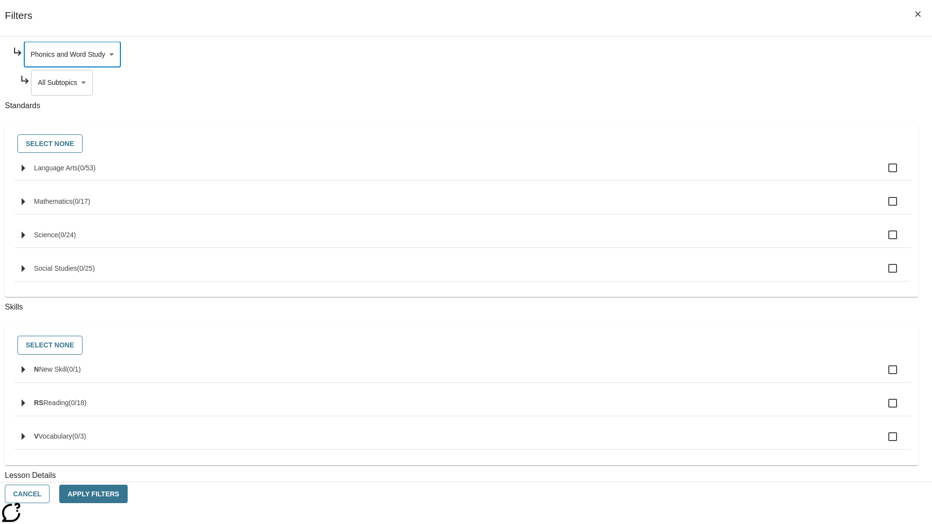
click at [712, 176] on body "Skip to main content NJ Edition EN Grade 3 2025 Auto Grade 3 Search 0 Tauto Das…" at bounding box center [466, 300] width 924 height 535
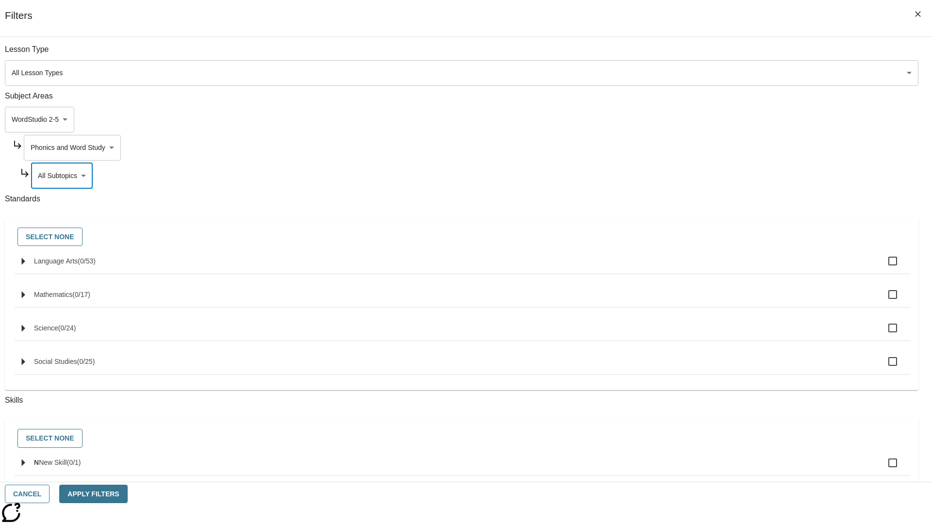
click at [708, 148] on body "Skip to main content NJ Edition EN Grade 3 2025 Auto Grade 3 Search 0 Tauto Das…" at bounding box center [466, 300] width 924 height 535
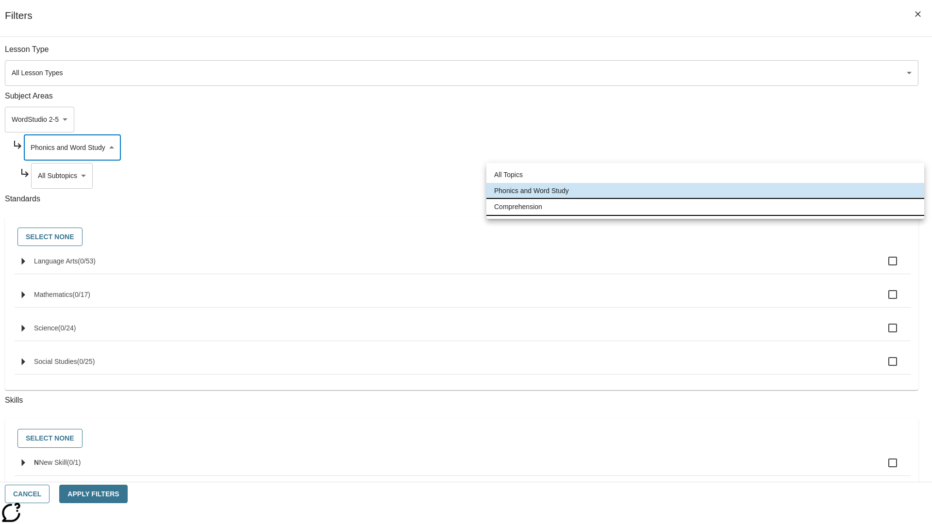
click at [705, 207] on li "Comprehension" at bounding box center [705, 207] width 438 height 16
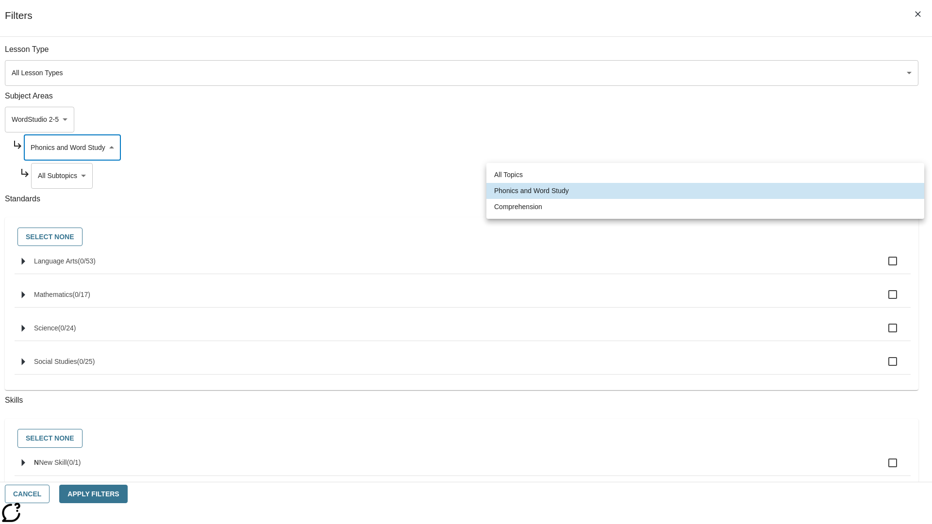
type input "252"
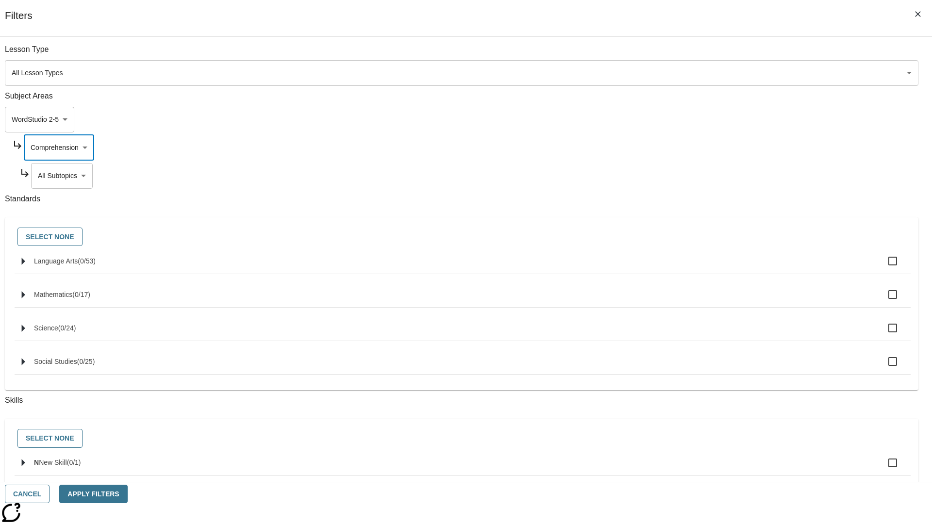
click at [712, 176] on body "Skip to main content NJ Edition EN Grade 3 2025 Auto Grade 3 Search 0 Tauto Das…" at bounding box center [466, 300] width 924 height 535
click at [50, 494] on button "Cancel" at bounding box center [27, 494] width 45 height 19
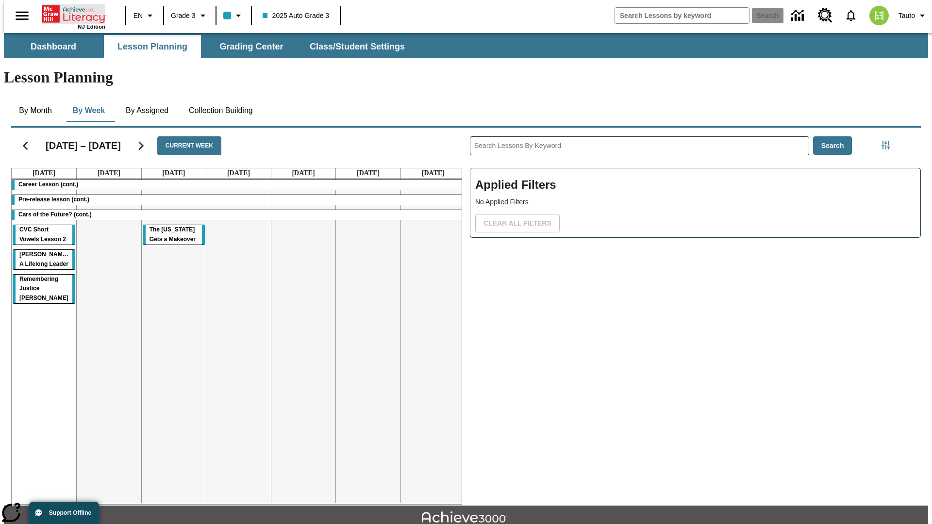
click at [70, 13] on icon "Home" at bounding box center [74, 13] width 65 height 19
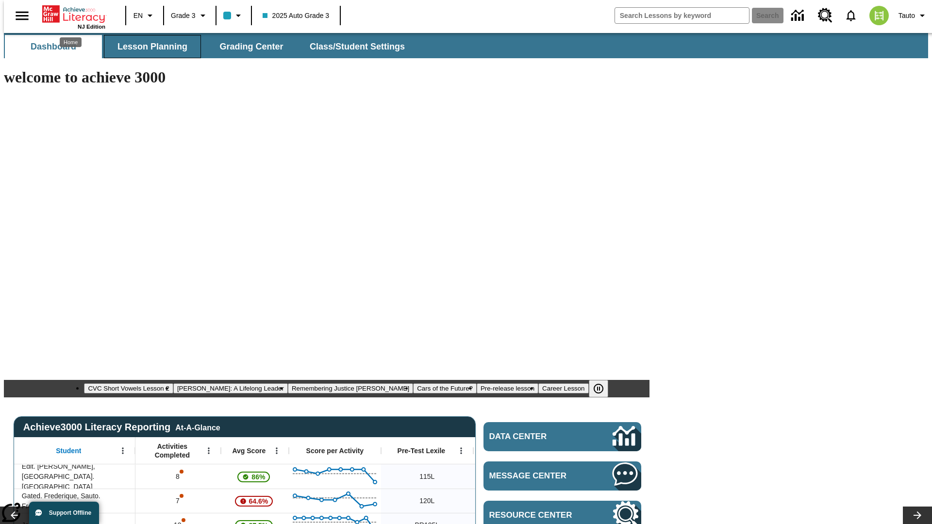
click at [149, 47] on span "Lesson Planning" at bounding box center [152, 46] width 70 height 11
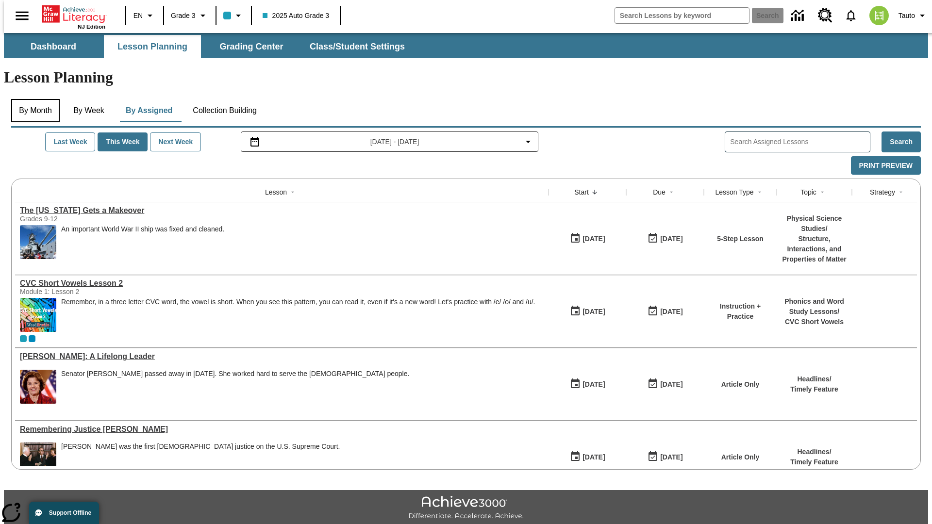
click at [33, 99] on button "By Month" at bounding box center [35, 110] width 49 height 23
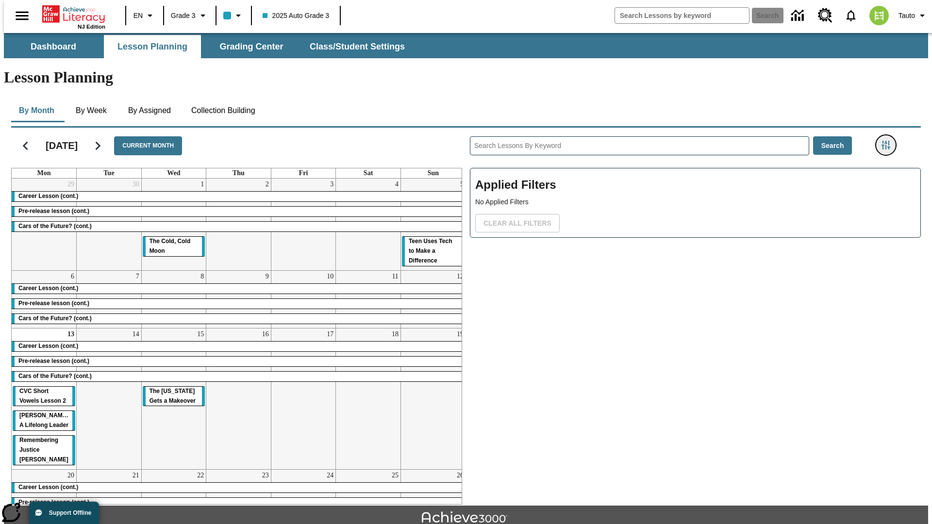
click at [889, 141] on icon "Filters Side menu" at bounding box center [886, 145] width 9 height 9
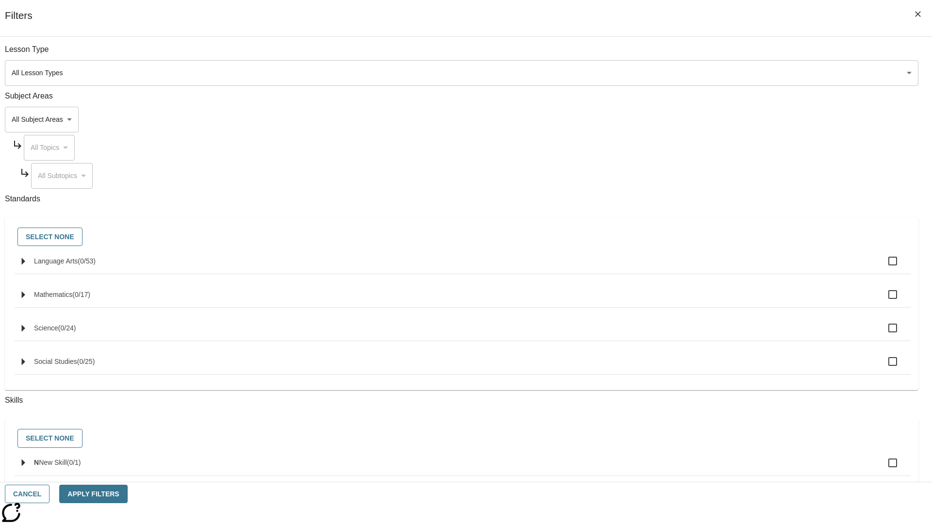
click at [699, 119] on body "Skip to main content [GEOGRAPHIC_DATA] Edition EN Grade 3 2025 Auto Grade 3 Sea…" at bounding box center [466, 300] width 924 height 535
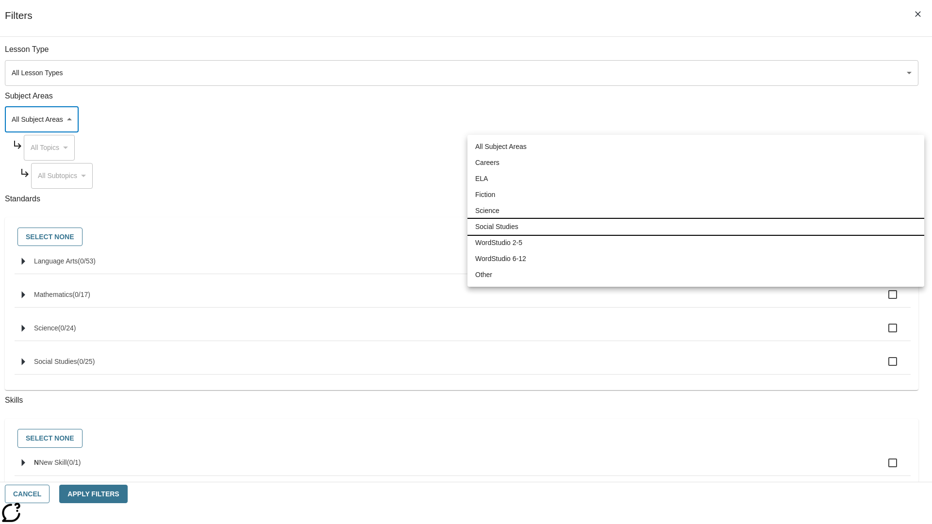
click at [696, 227] on li "Social Studies" at bounding box center [695, 227] width 457 height 16
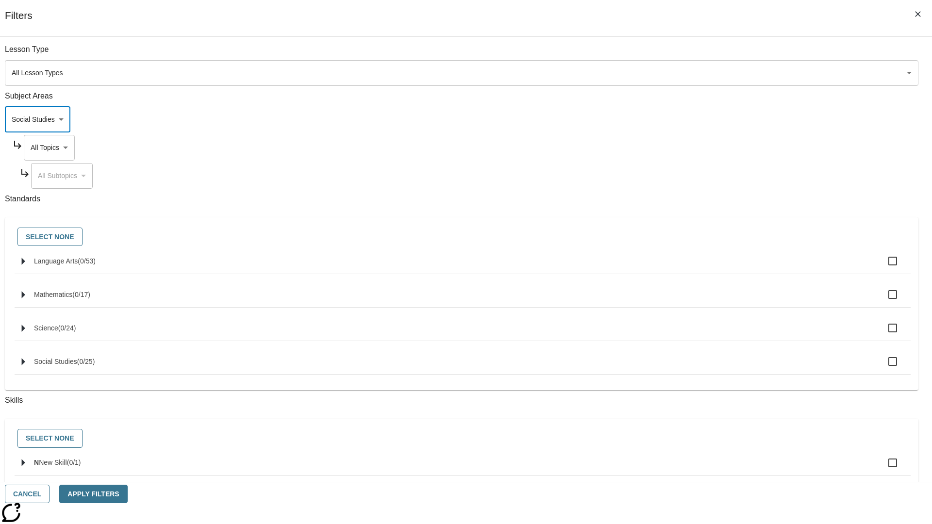
type input "3"
click at [708, 148] on body "Skip to main content [GEOGRAPHIC_DATA] Edition EN Grade 3 2025 Auto Grade 3 Sea…" at bounding box center [466, 300] width 924 height 535
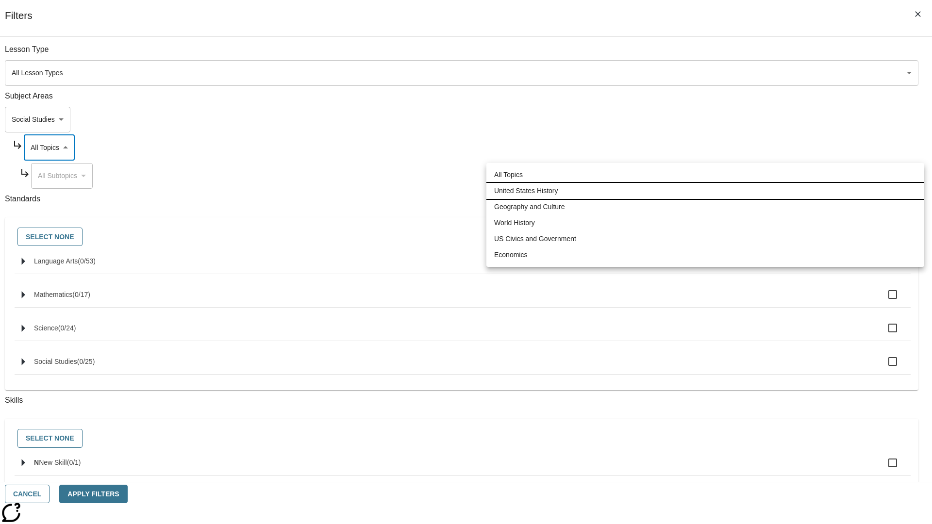
click at [705, 191] on li "United States History" at bounding box center [705, 191] width 438 height 16
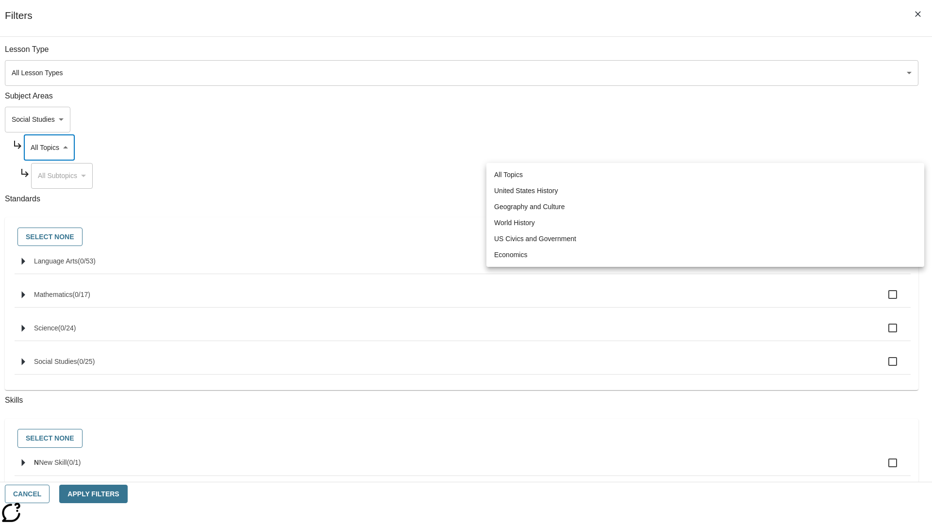
type input "184"
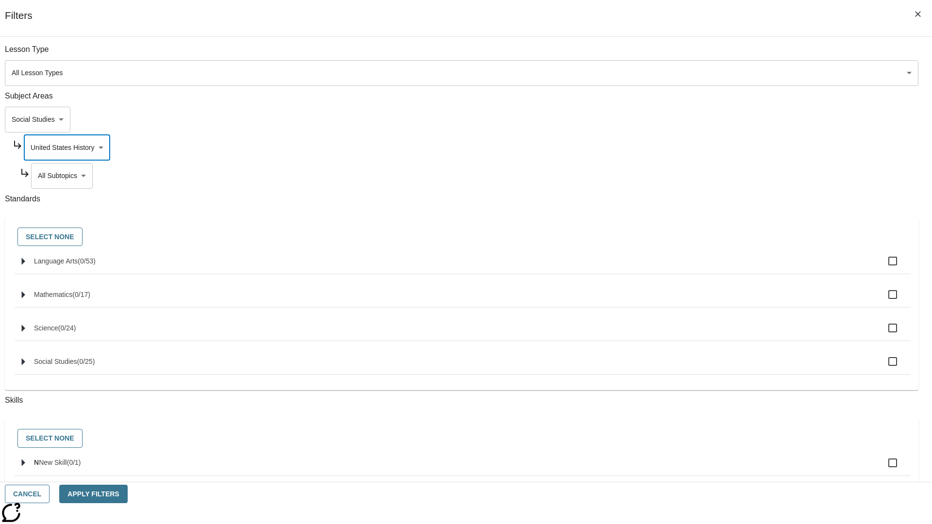
click at [712, 176] on body "Skip to main content [GEOGRAPHIC_DATA] Edition EN Grade 3 2025 Auto Grade 3 Sea…" at bounding box center [466, 300] width 924 height 535
click at [708, 54] on body "Skip to main content [GEOGRAPHIC_DATA] Edition EN Grade 3 2025 Auto Grade 3 Sea…" at bounding box center [466, 300] width 924 height 535
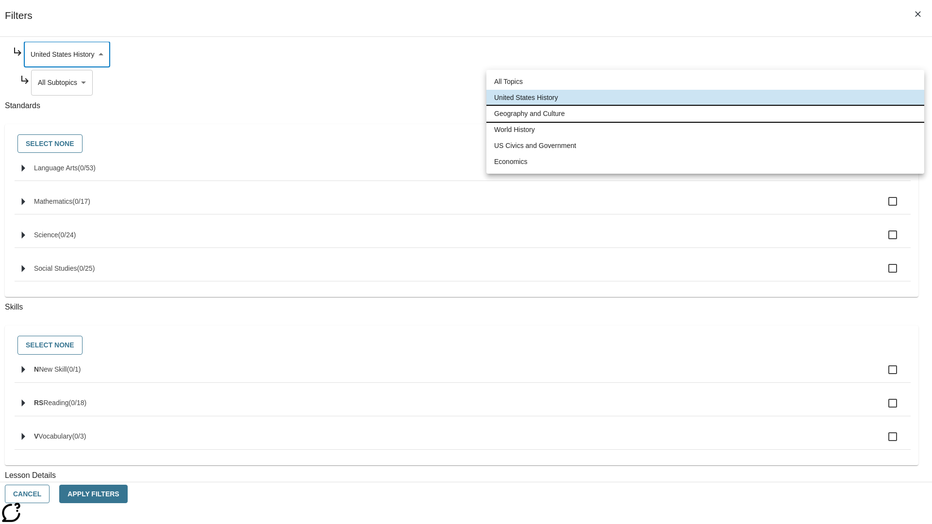
click at [705, 114] on li "Geography and Culture" at bounding box center [705, 114] width 438 height 16
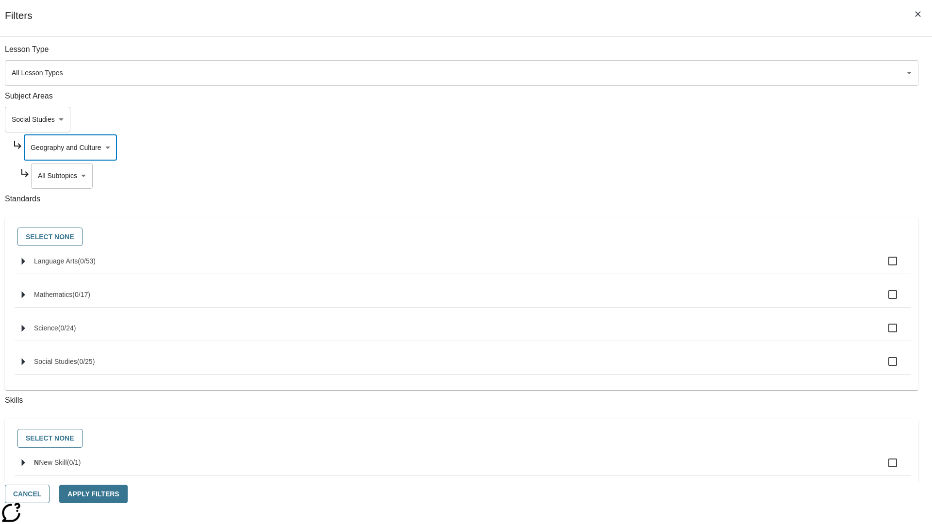
click at [712, 54] on body "Skip to main content [GEOGRAPHIC_DATA] Edition EN Grade 3 2025 Auto Grade 3 Sea…" at bounding box center [466, 300] width 924 height 535
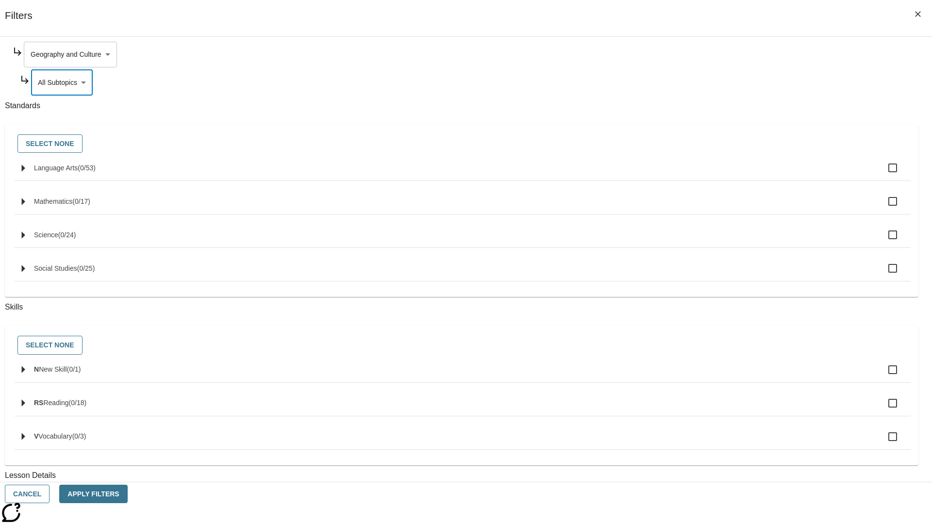
click at [708, 54] on body "Skip to main content [GEOGRAPHIC_DATA] Edition EN Grade 3 2025 Auto Grade 3 Sea…" at bounding box center [466, 300] width 924 height 535
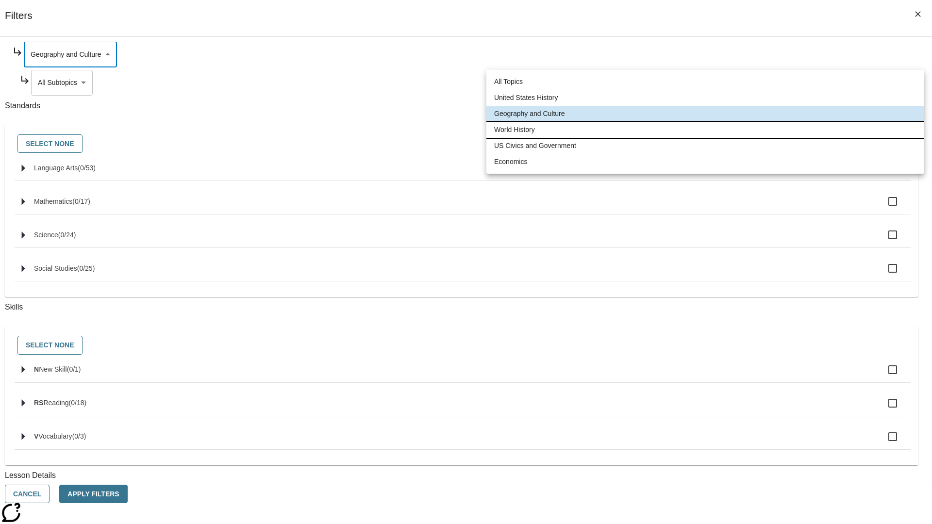
click at [705, 130] on li "World History" at bounding box center [705, 130] width 438 height 16
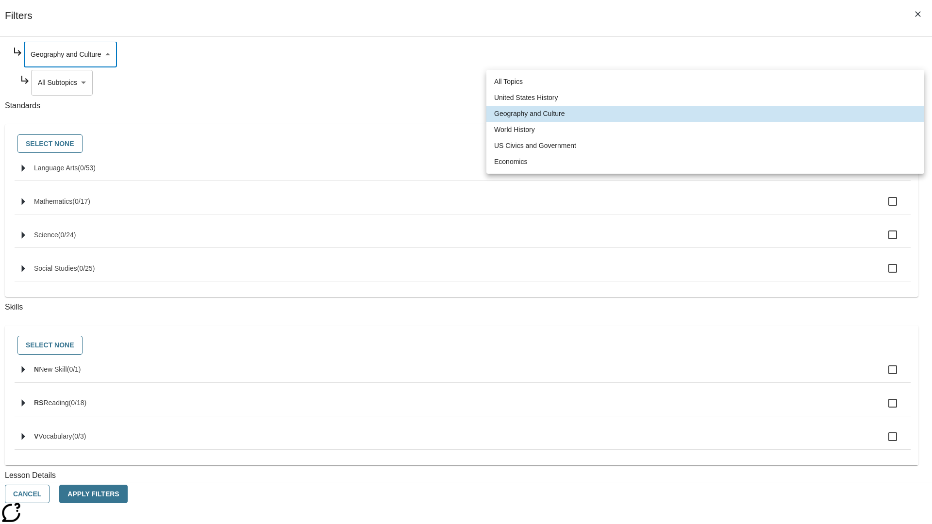
type input "193"
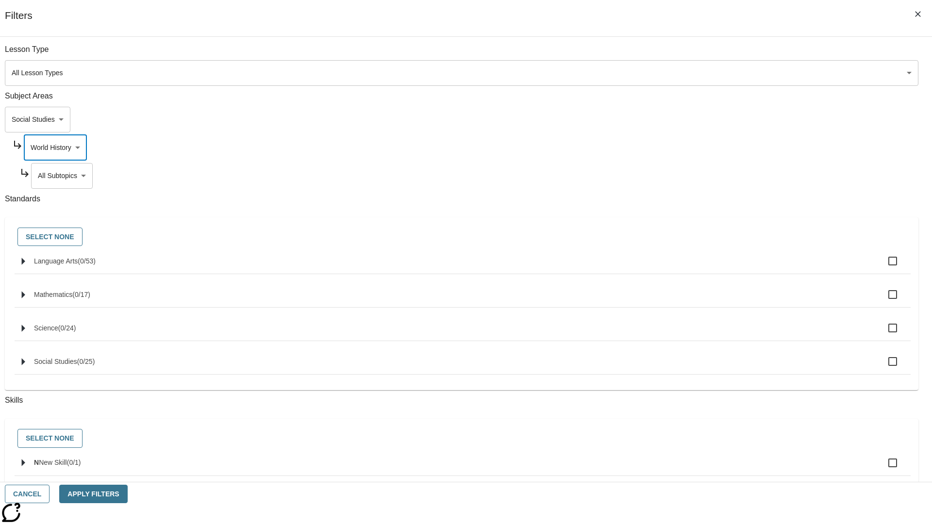
click at [712, 54] on body "Skip to main content [GEOGRAPHIC_DATA] Edition EN Grade 3 2025 Auto Grade 3 Sea…" at bounding box center [466, 300] width 924 height 535
click at [708, 54] on body "Skip to main content [GEOGRAPHIC_DATA] Edition EN Grade 3 2025 Auto Grade 3 Sea…" at bounding box center [466, 300] width 924 height 535
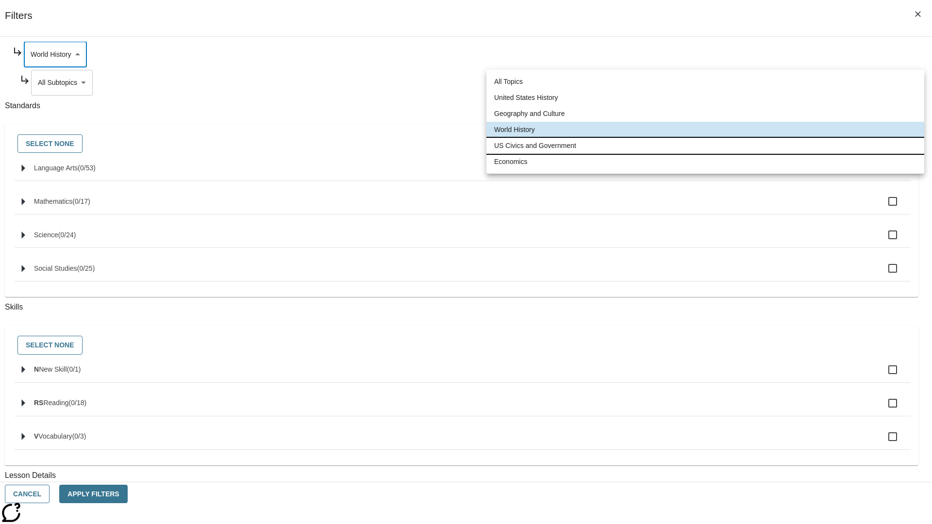
click at [705, 146] on li "US Civics and Government" at bounding box center [705, 146] width 438 height 16
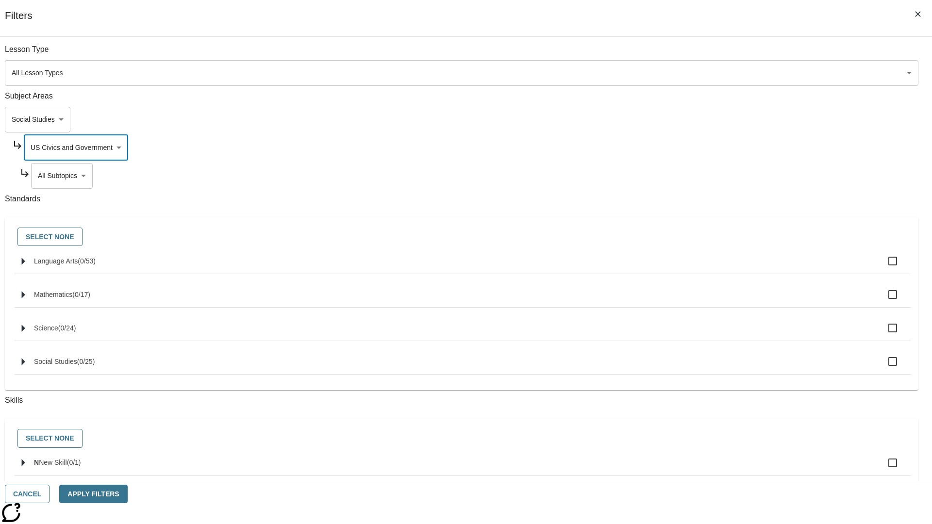
click at [712, 54] on body "Skip to main content [GEOGRAPHIC_DATA] Edition EN Grade 3 2025 Auto Grade 3 Sea…" at bounding box center [466, 300] width 924 height 535
click at [708, 54] on body "Skip to main content [GEOGRAPHIC_DATA] Edition EN Grade 3 2025 Auto Grade 3 Sea…" at bounding box center [466, 300] width 924 height 535
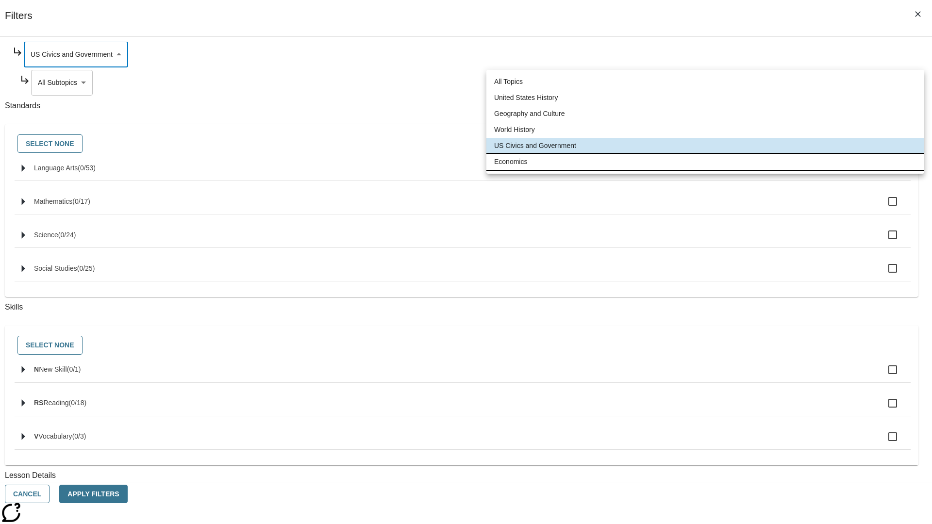
click at [705, 162] on li "Economics" at bounding box center [705, 162] width 438 height 16
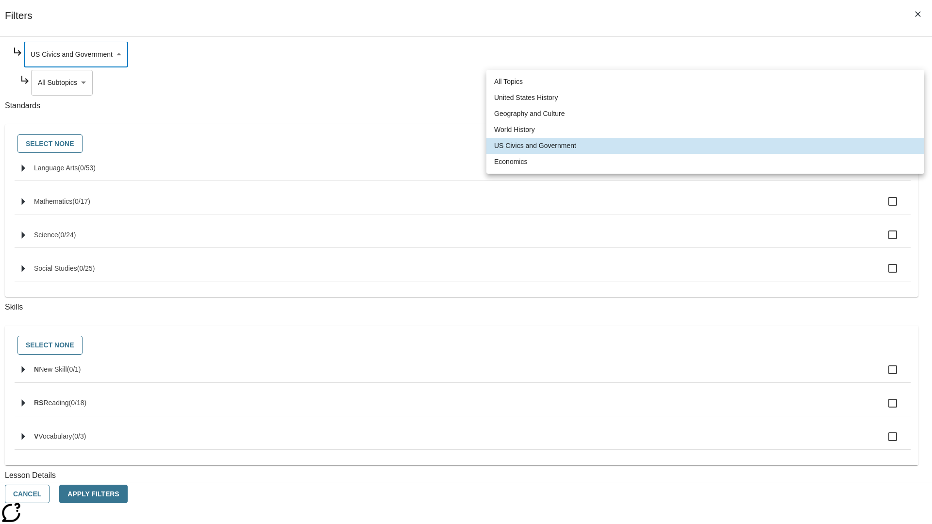
type input "195"
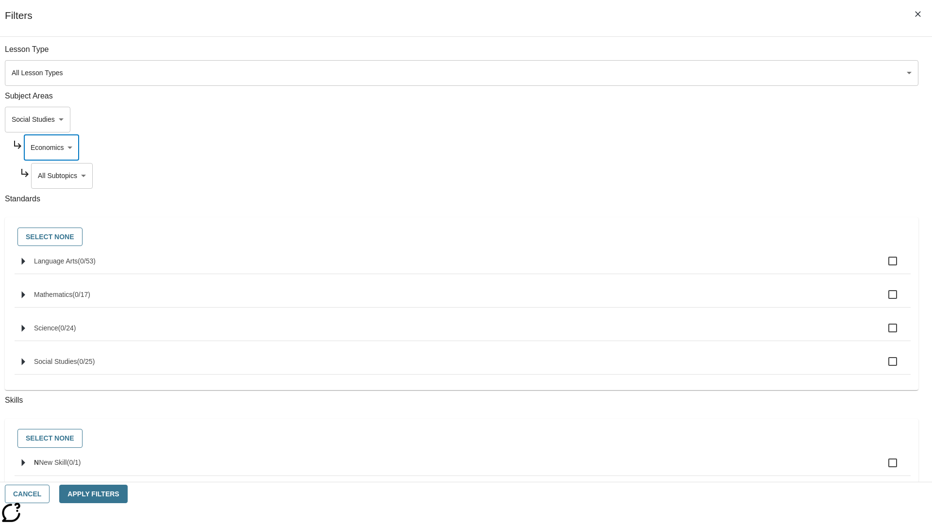
click at [712, 54] on body "Skip to main content [GEOGRAPHIC_DATA] Edition EN Grade 3 2025 Auto Grade 3 Sea…" at bounding box center [466, 300] width 924 height 535
click at [699, 54] on body "Skip to main content [GEOGRAPHIC_DATA] Edition EN Grade 3 2025 Auto Grade 3 Sea…" at bounding box center [466, 300] width 924 height 535
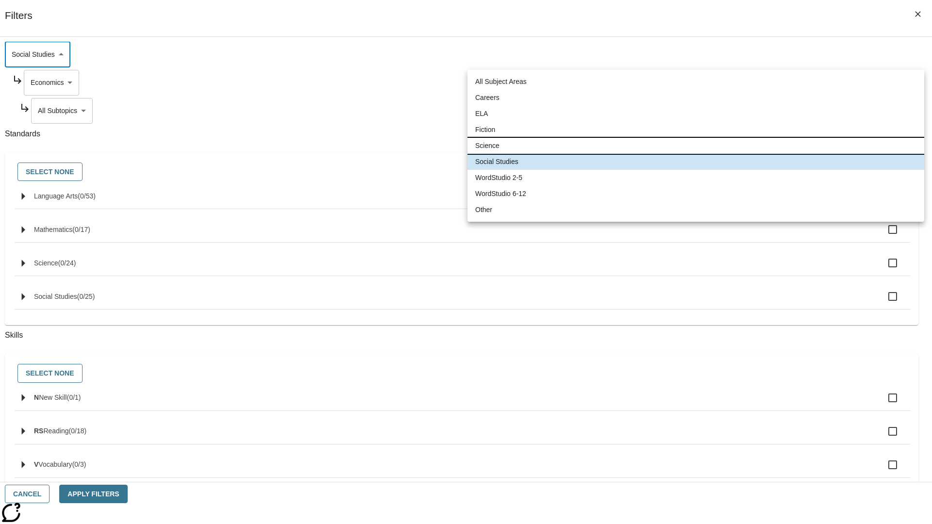
click at [696, 146] on li "Science" at bounding box center [695, 146] width 457 height 16
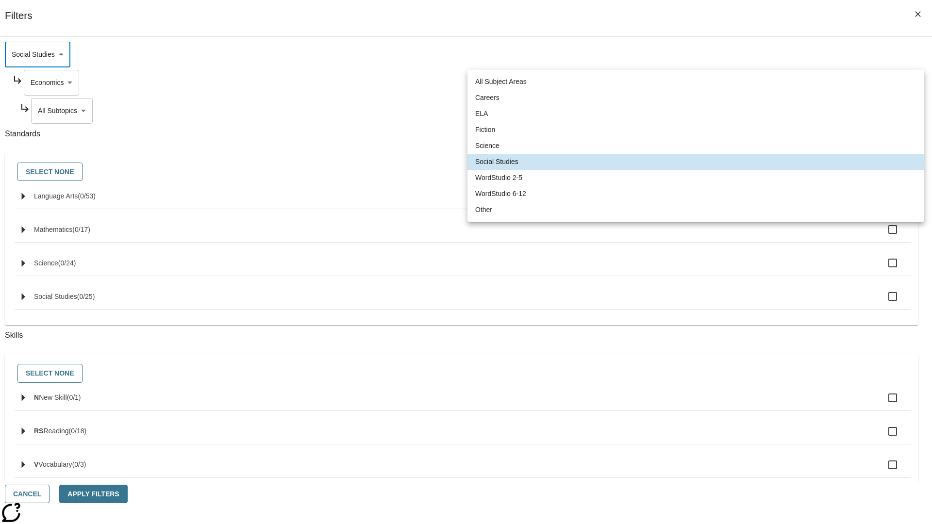
type input "2"
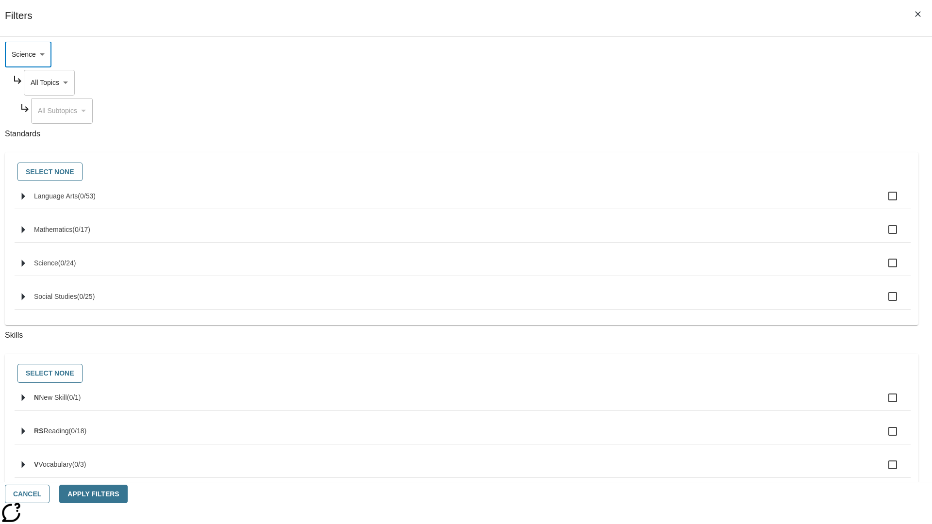
click at [708, 83] on body "Skip to main content [GEOGRAPHIC_DATA] Edition EN Grade 3 2025 Auto Grade 3 Sea…" at bounding box center [466, 300] width 924 height 535
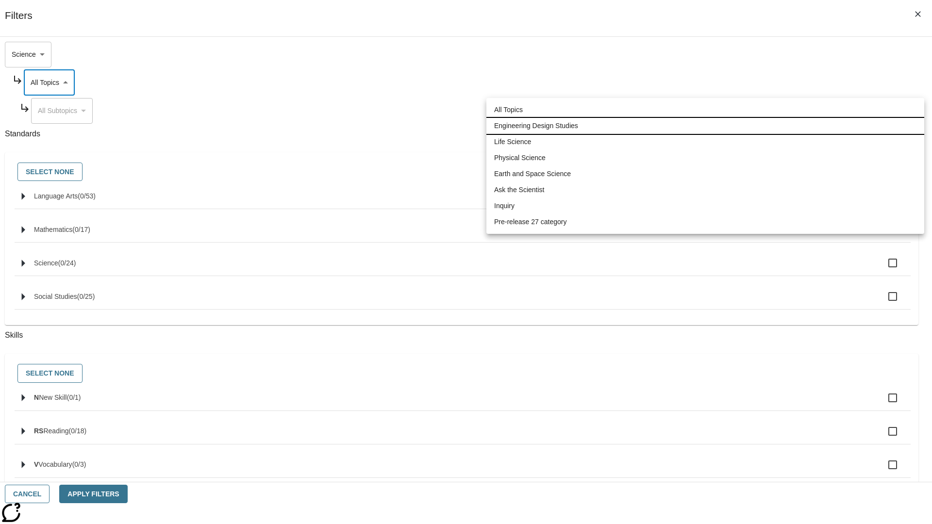
click at [705, 126] on li "Engineering Design Studies" at bounding box center [705, 126] width 438 height 16
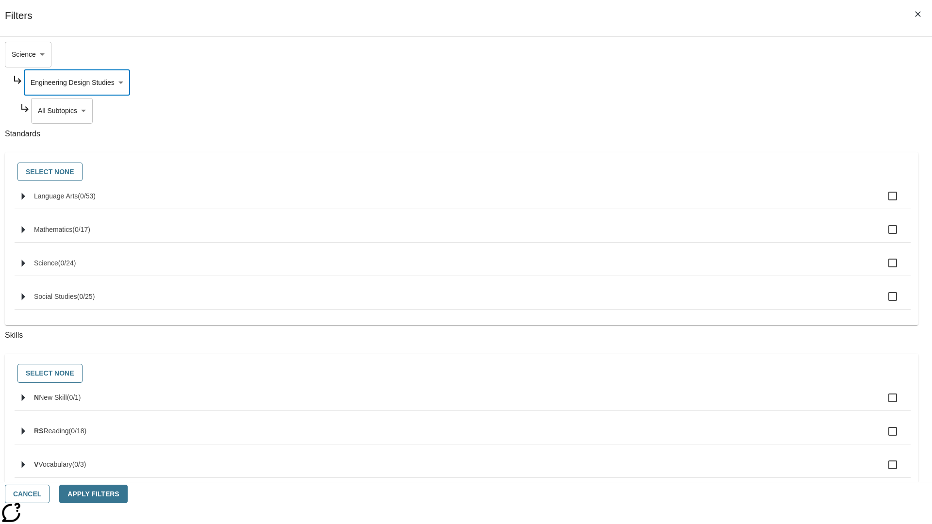
type input "187"
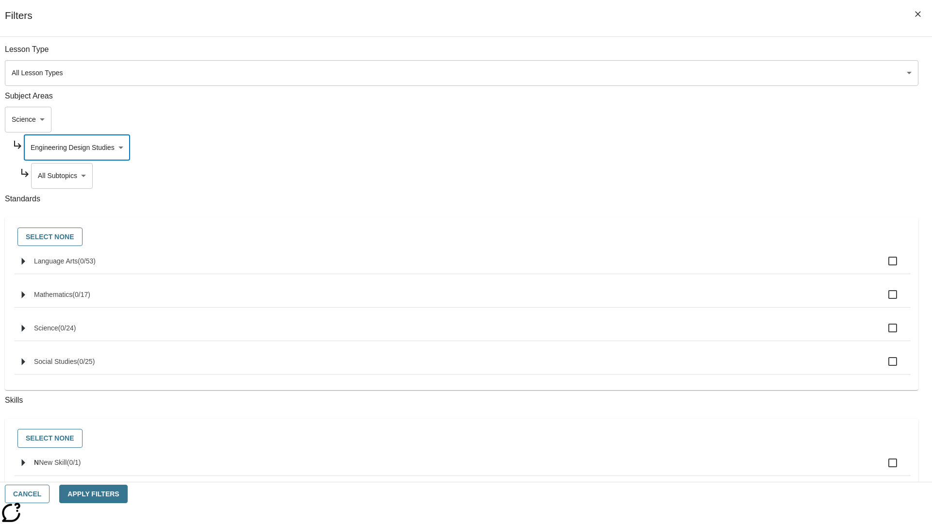
click at [712, 176] on body "Skip to main content [GEOGRAPHIC_DATA] Edition EN Grade 3 2025 Auto Grade 3 Sea…" at bounding box center [466, 300] width 924 height 535
click at [708, 148] on body "Skip to main content [GEOGRAPHIC_DATA] Edition EN Grade 3 2025 Auto Grade 3 Sea…" at bounding box center [466, 300] width 924 height 535
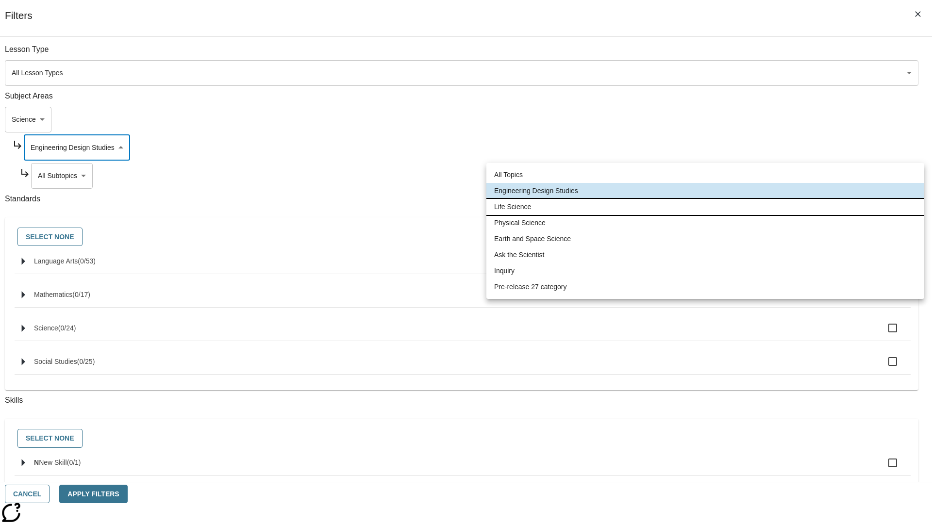
click at [705, 207] on li "Life Science" at bounding box center [705, 207] width 438 height 16
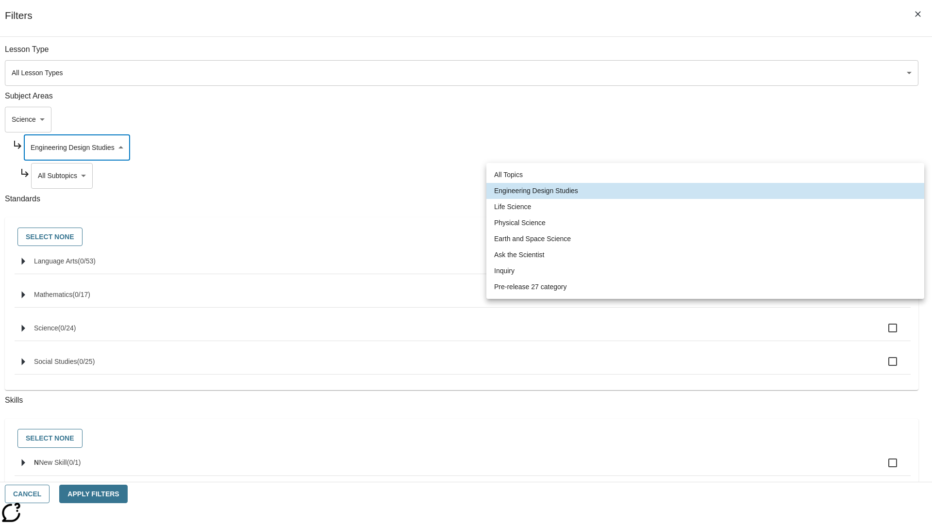
type input "189"
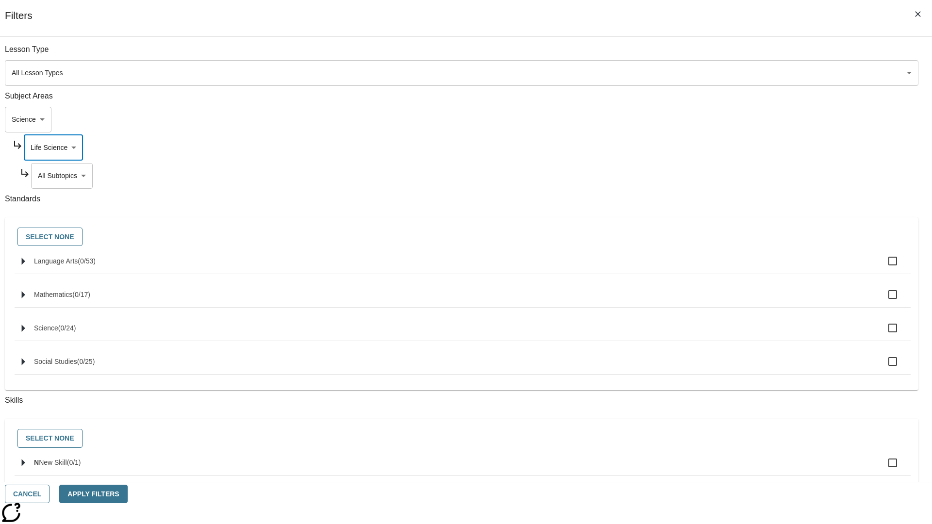
click at [712, 54] on body "Skip to main content [GEOGRAPHIC_DATA] Edition EN Grade 3 2025 Auto Grade 3 Sea…" at bounding box center [466, 300] width 924 height 535
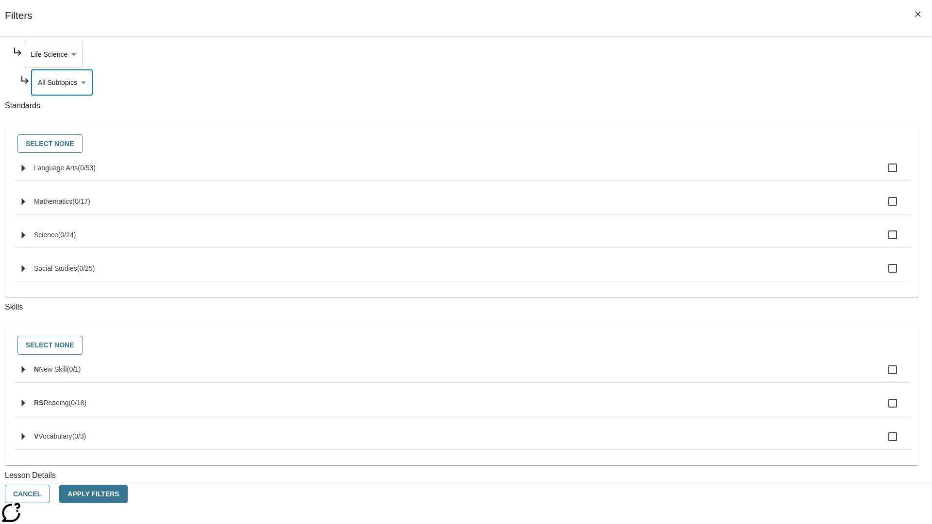
click at [708, 54] on body "Skip to main content [GEOGRAPHIC_DATA] Edition EN Grade 3 2025 Auto Grade 3 Sea…" at bounding box center [466, 300] width 924 height 535
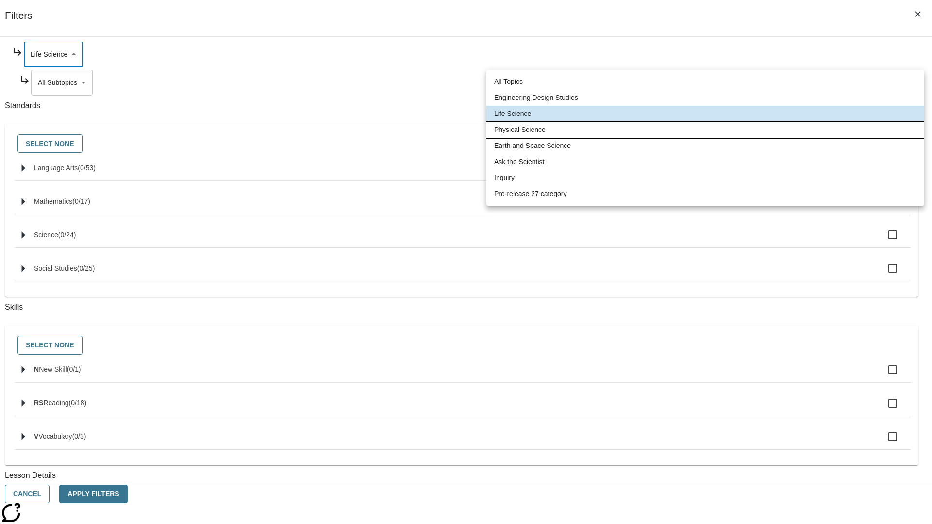
click at [705, 130] on li "Physical Science" at bounding box center [705, 130] width 438 height 16
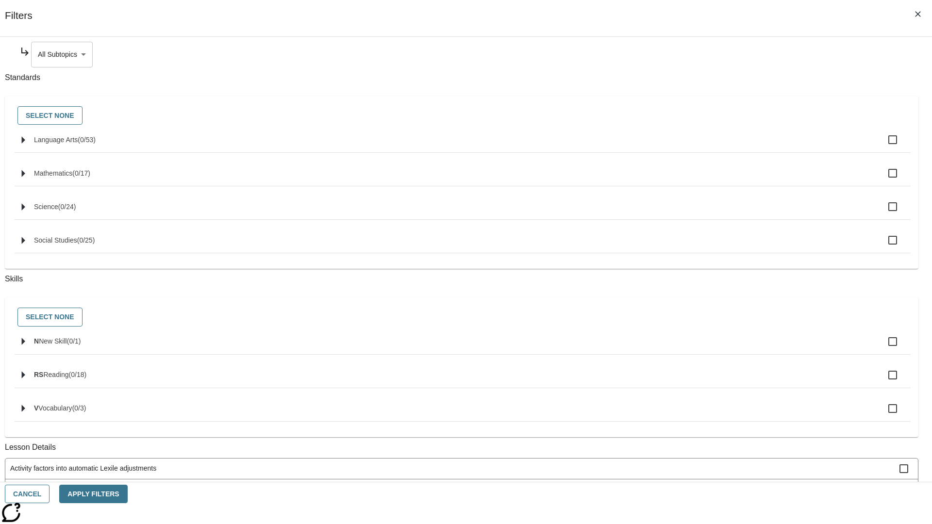
click at [712, 54] on body "Skip to main content [GEOGRAPHIC_DATA] Edition EN Grade 3 2025 Auto Grade 3 Sea…" at bounding box center [466, 300] width 924 height 535
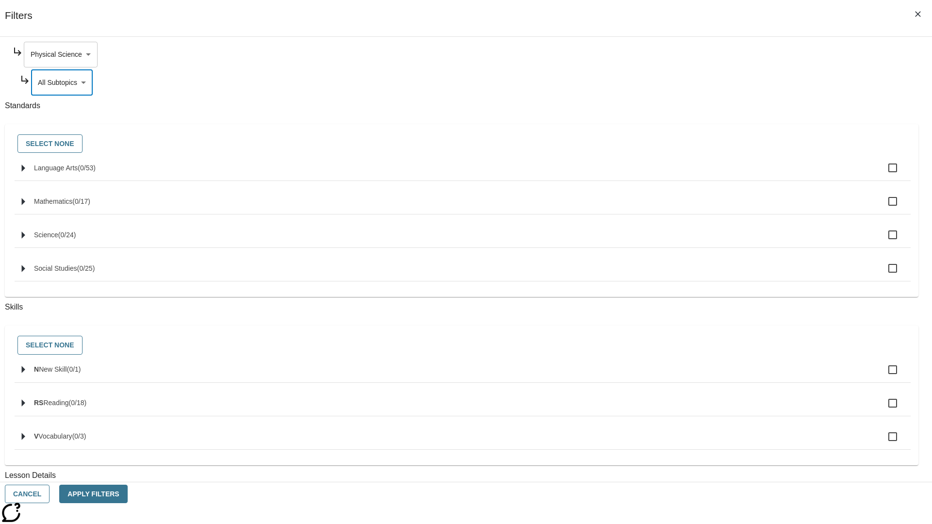
click at [708, 54] on body "Skip to main content [GEOGRAPHIC_DATA] Edition EN Grade 3 2025 Auto Grade 3 Sea…" at bounding box center [466, 300] width 924 height 535
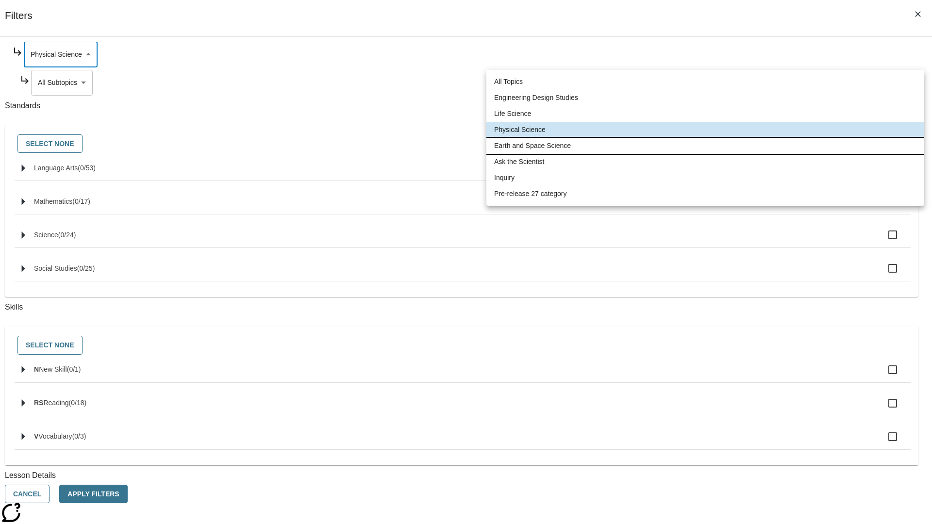
click at [705, 146] on li "Earth and Space Science" at bounding box center [705, 146] width 438 height 16
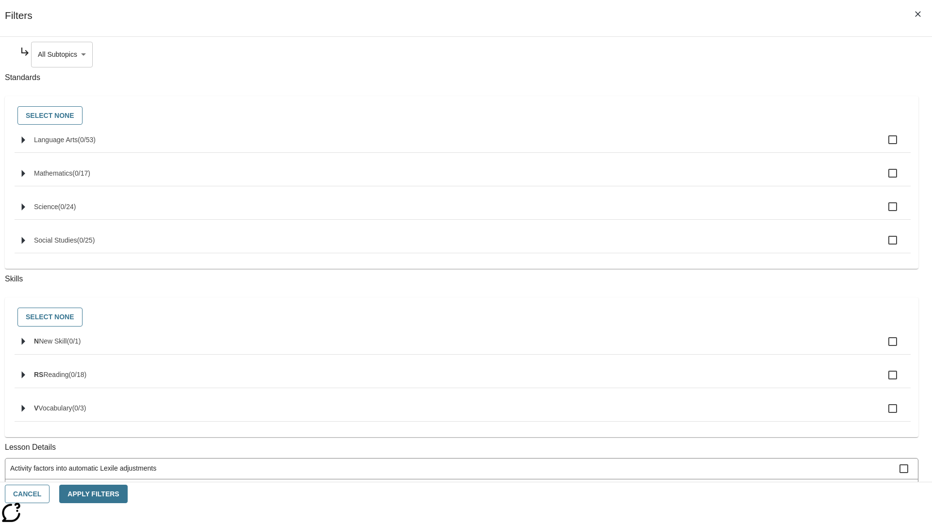
click at [712, 54] on body "Skip to main content [GEOGRAPHIC_DATA] Edition EN Grade 3 2025 Auto Grade 3 Sea…" at bounding box center [466, 300] width 924 height 535
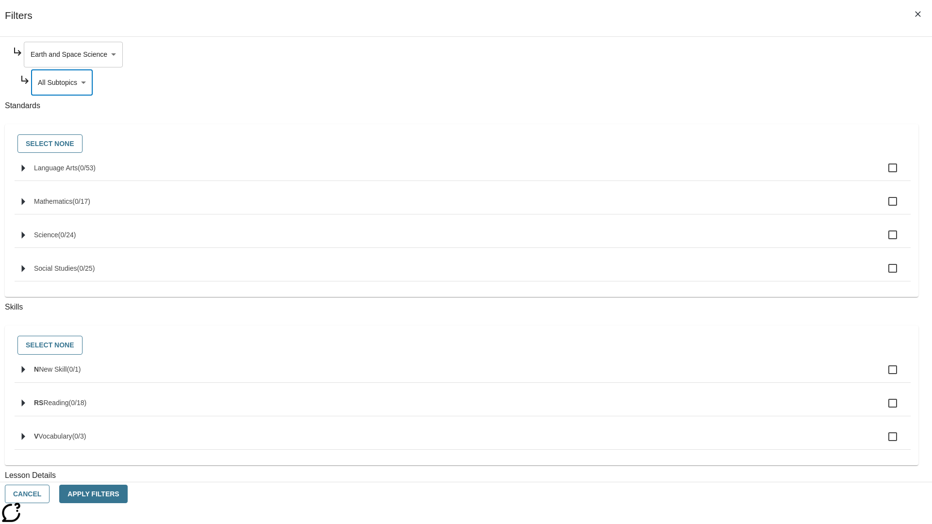
click at [708, 54] on body "Skip to main content [GEOGRAPHIC_DATA] Edition EN Grade 3 2025 Auto Grade 3 Sea…" at bounding box center [466, 300] width 924 height 535
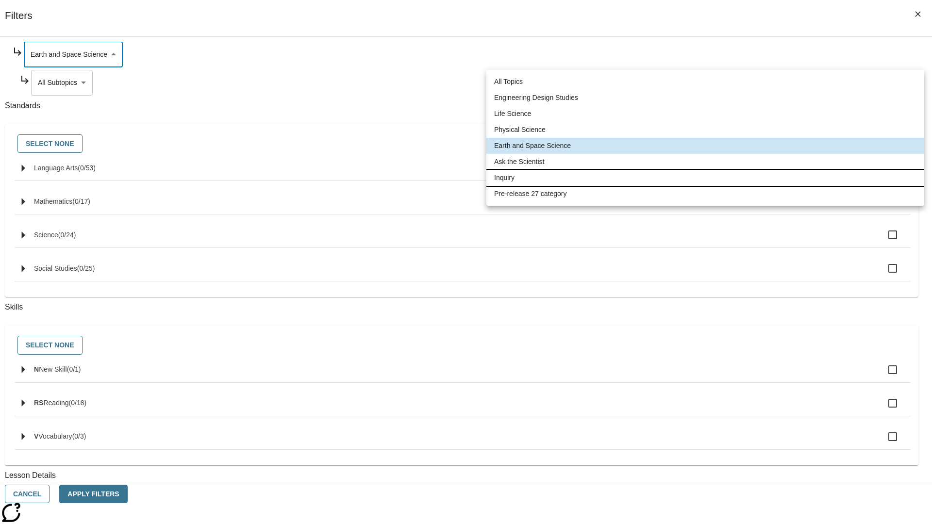
click at [705, 178] on li "Inquiry" at bounding box center [705, 178] width 438 height 16
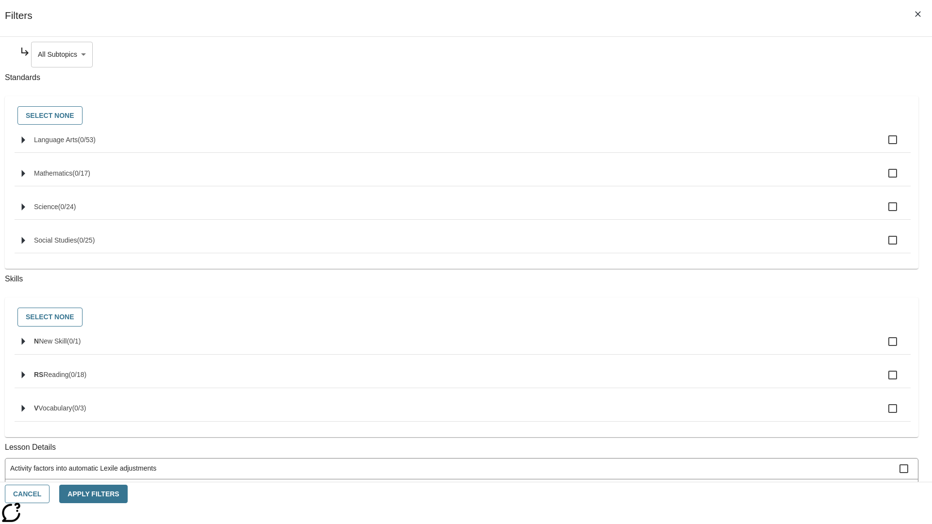
click at [712, 54] on body "Skip to main content [GEOGRAPHIC_DATA] Edition EN Grade 3 2025 Auto Grade 3 Sea…" at bounding box center [466, 300] width 924 height 535
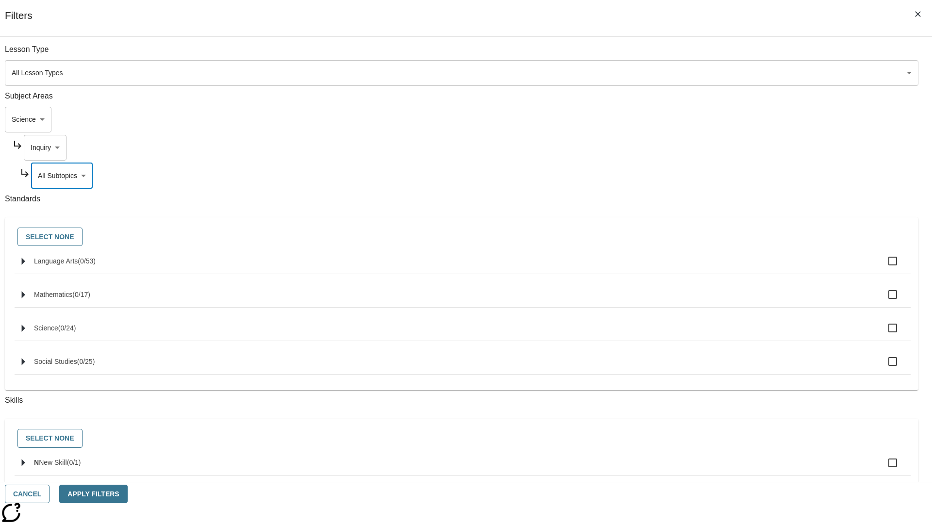
click at [708, 54] on body "Skip to main content [GEOGRAPHIC_DATA] Edition EN Grade 3 2025 Auto Grade 3 Sea…" at bounding box center [466, 300] width 924 height 535
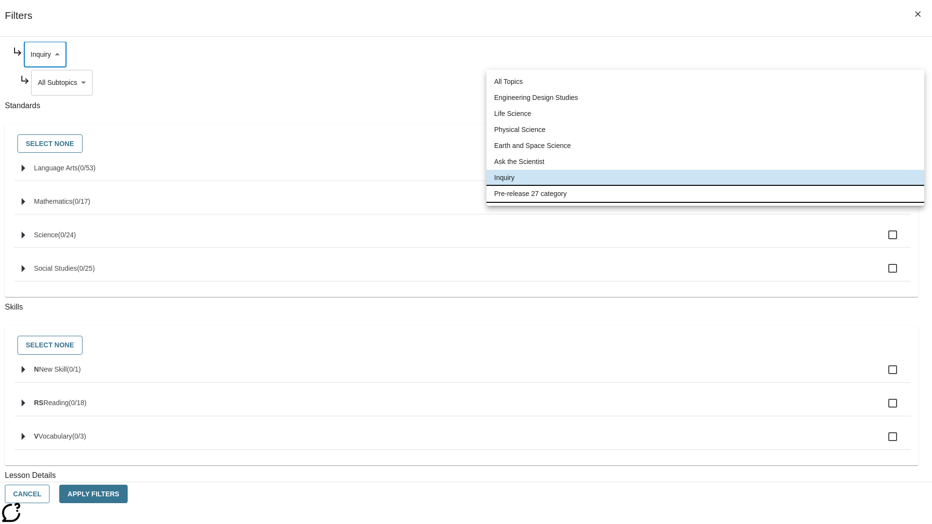
click at [705, 194] on li "Pre-release 27 category" at bounding box center [705, 194] width 438 height 16
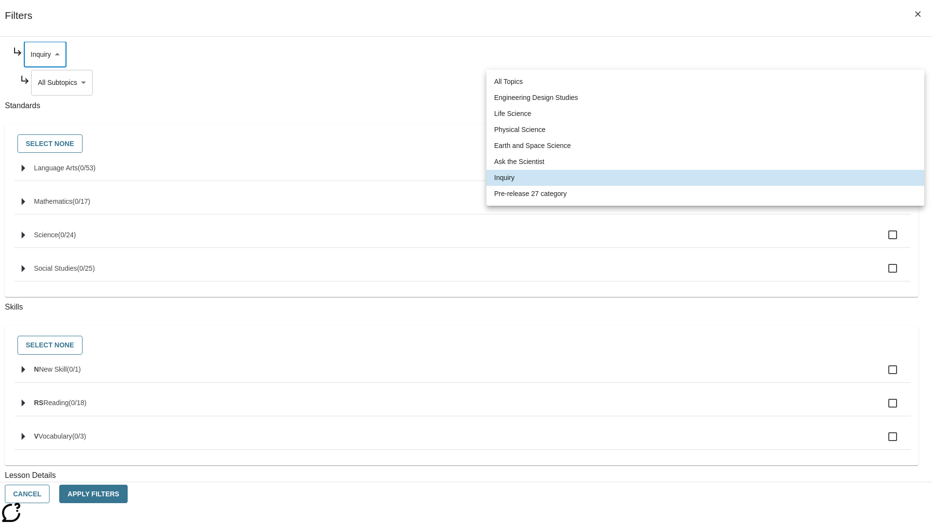
type input "271"
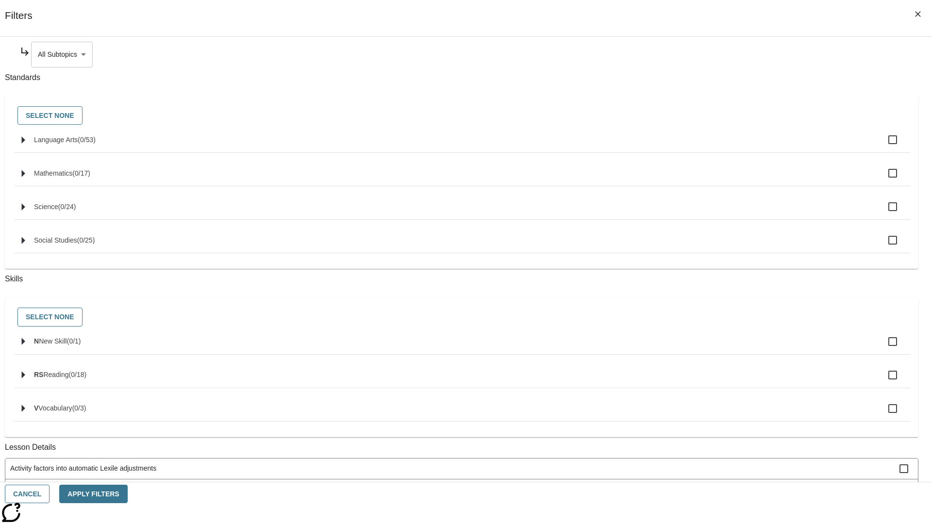
click at [712, 54] on body "Skip to main content [GEOGRAPHIC_DATA] Edition EN Grade 3 2025 Auto Grade 3 Sea…" at bounding box center [466, 300] width 924 height 535
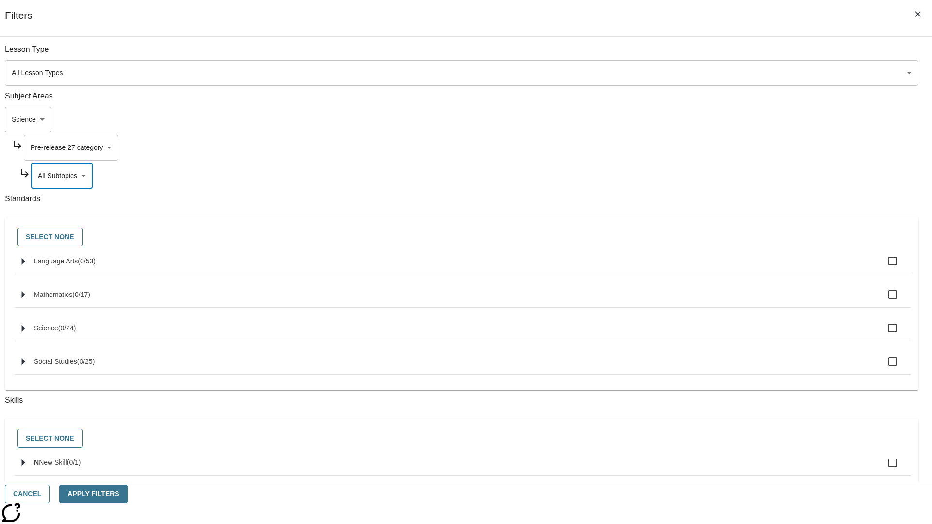
click at [699, 54] on body "Skip to main content [GEOGRAPHIC_DATA] Edition EN Grade 3 2025 Auto Grade 3 Sea…" at bounding box center [466, 300] width 924 height 535
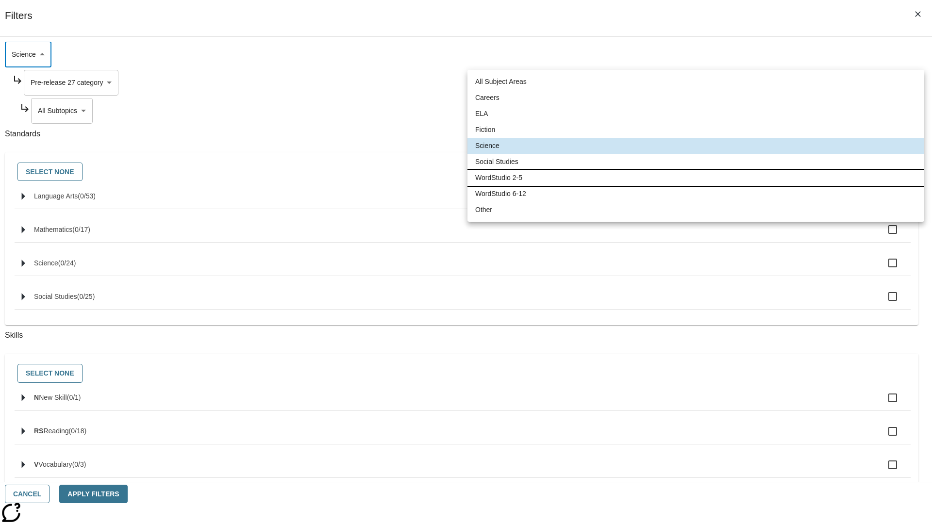
click at [696, 178] on li "WordStudio 2-5" at bounding box center [695, 178] width 457 height 16
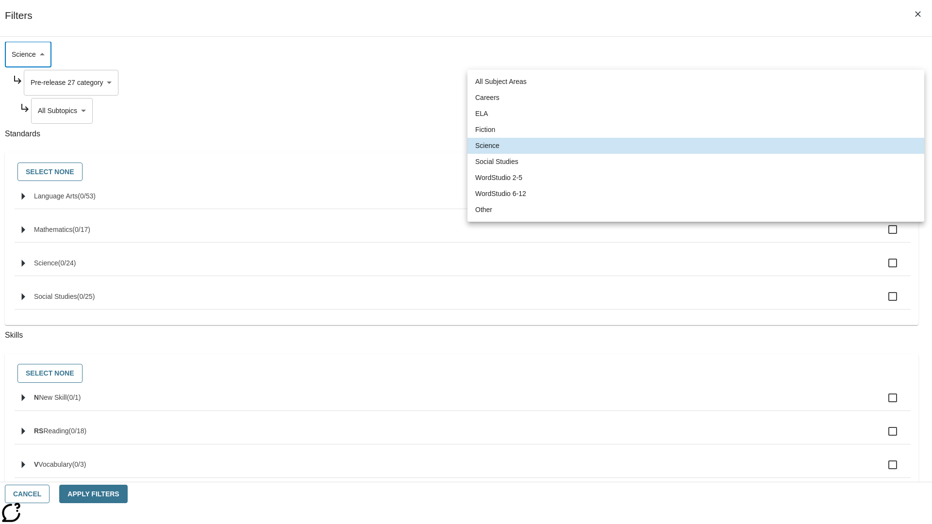
type input "6"
